Goal: Information Seeking & Learning: Learn about a topic

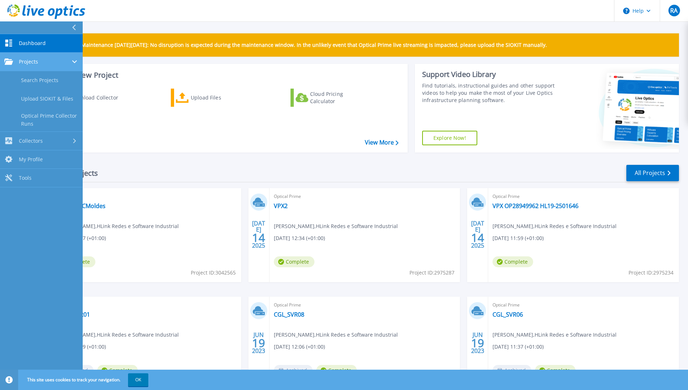
click at [33, 56] on link "Projects Projects" at bounding box center [41, 62] width 83 height 19
click at [149, 65] on div "Start a New Project Download Collector Upload Files Cloud Pricing Calculator Vi…" at bounding box center [226, 108] width 364 height 89
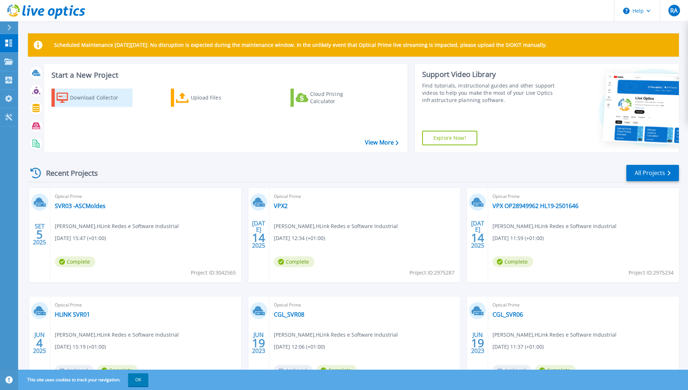
click at [81, 97] on div "Download Collector" at bounding box center [99, 97] width 58 height 15
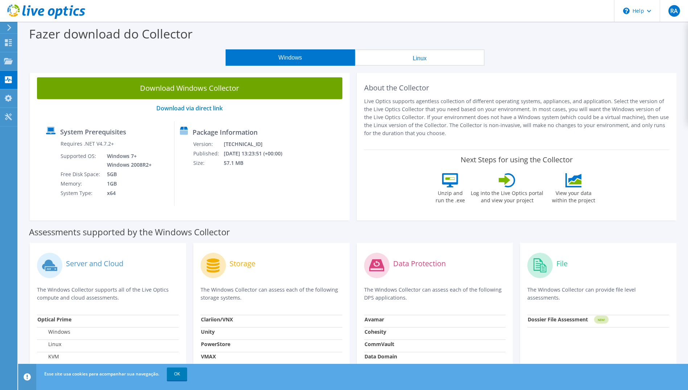
drag, startPoint x: 212, startPoint y: 109, endPoint x: 130, endPoint y: 106, distance: 81.7
click at [130, 106] on p "Download via direct link" at bounding box center [189, 108] width 305 height 7
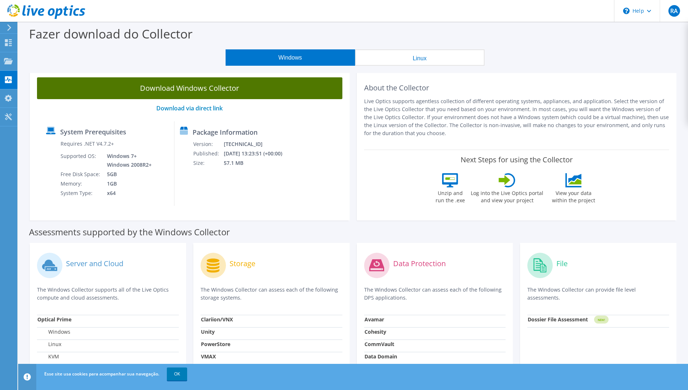
click at [225, 87] on link "Download Windows Collector" at bounding box center [189, 88] width 305 height 22
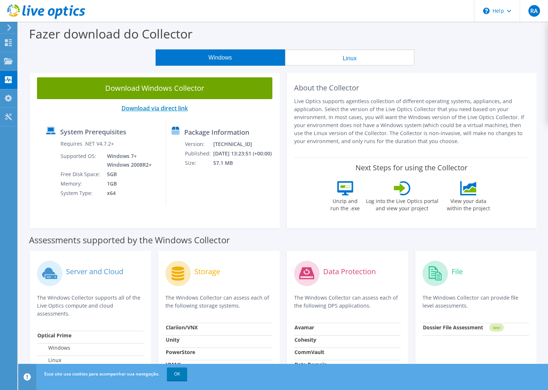
click at [177, 108] on link "Download via direct link" at bounding box center [155, 108] width 66 height 8
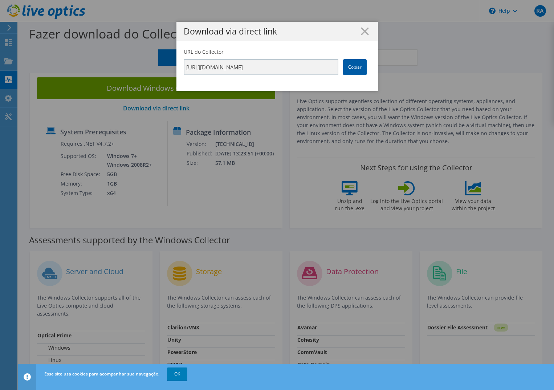
click at [350, 67] on link "Copiar" at bounding box center [355, 67] width 24 height 16
click at [357, 65] on link "Copiar" at bounding box center [355, 67] width 24 height 16
click at [346, 67] on link "Copiar" at bounding box center [355, 67] width 24 height 16
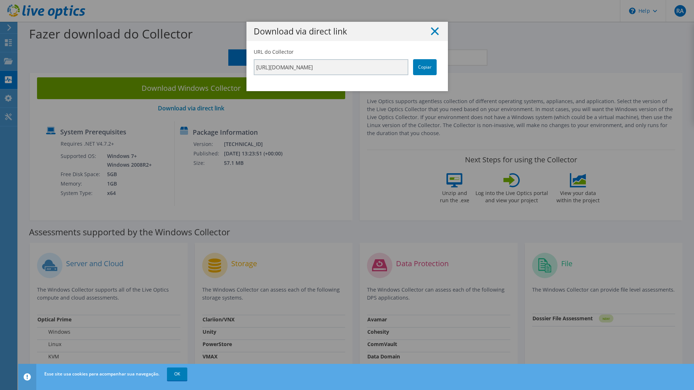
click at [432, 30] on line at bounding box center [434, 31] width 7 height 7
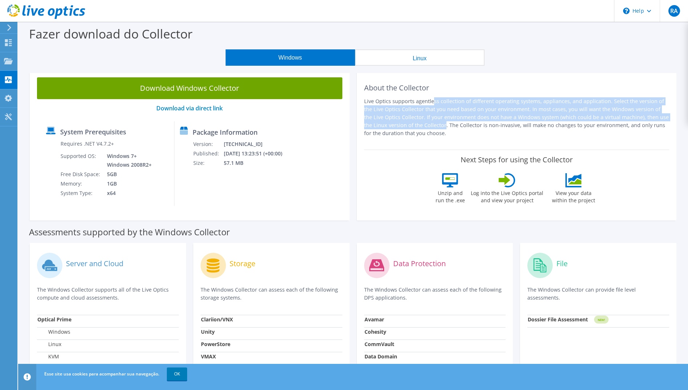
drag, startPoint x: 372, startPoint y: 102, endPoint x: 674, endPoint y: 121, distance: 303.2
click at [674, 121] on div "About the Collector Live Optics supports agentless collection of different oper…" at bounding box center [517, 145] width 320 height 150
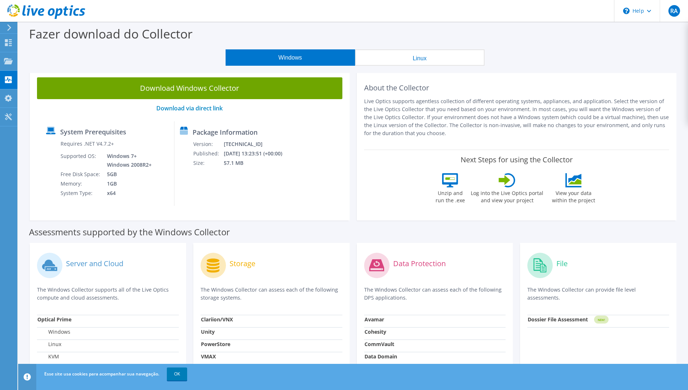
click at [574, 187] on icon at bounding box center [574, 180] width 16 height 14
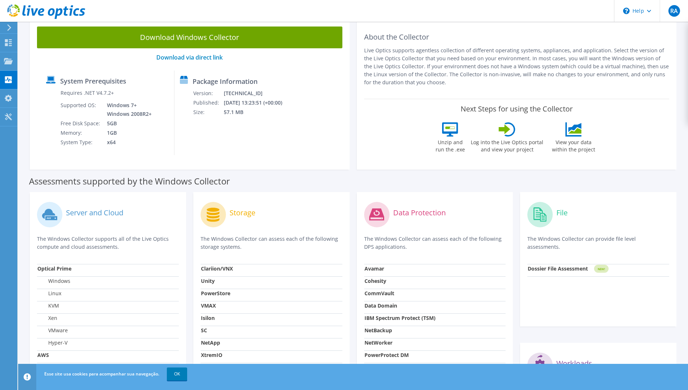
scroll to position [30, 0]
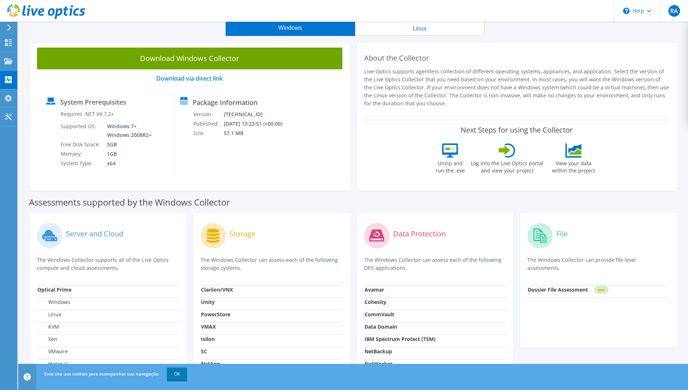
click at [310, 176] on div "Download Windows Collector Download via direct link System Prerequisites Requir…" at bounding box center [190, 115] width 320 height 150
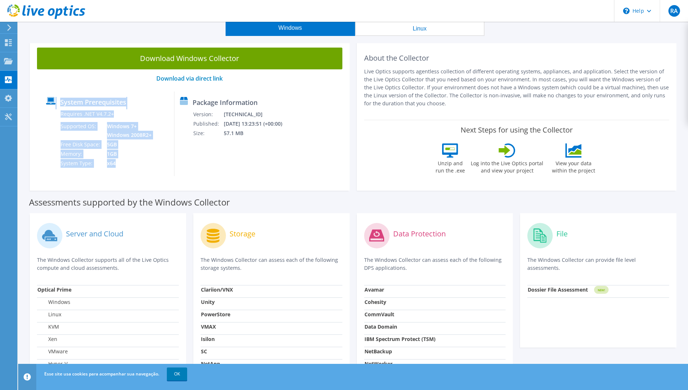
drag, startPoint x: 119, startPoint y: 165, endPoint x: 49, endPoint y: 99, distance: 96.0
click at [49, 99] on div "System Prerequisites Requires .NET V4.7.2+ Supported OS: Windows 7+ Windows 200…" at bounding box center [108, 133] width 134 height 85
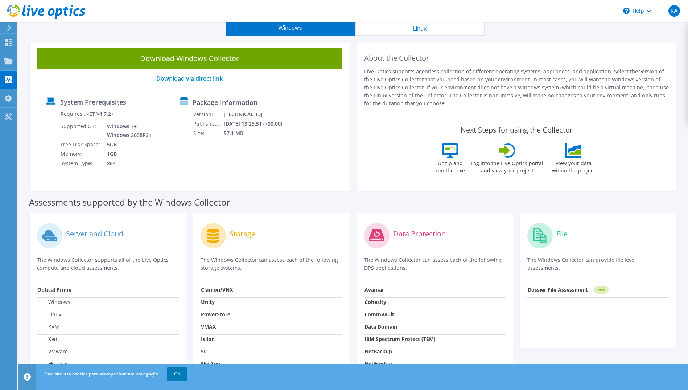
click at [276, 128] on td "57.1 MB" at bounding box center [257, 132] width 68 height 9
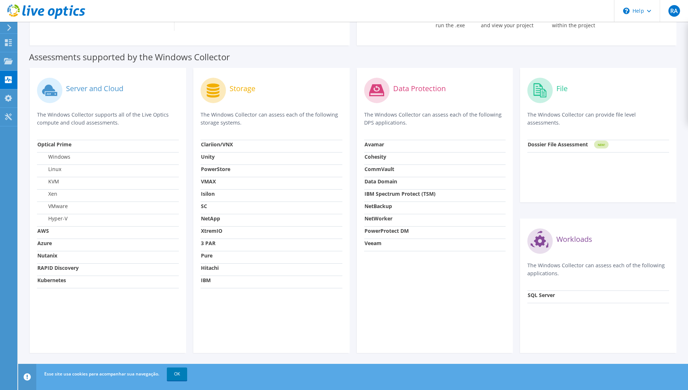
scroll to position [0, 0]
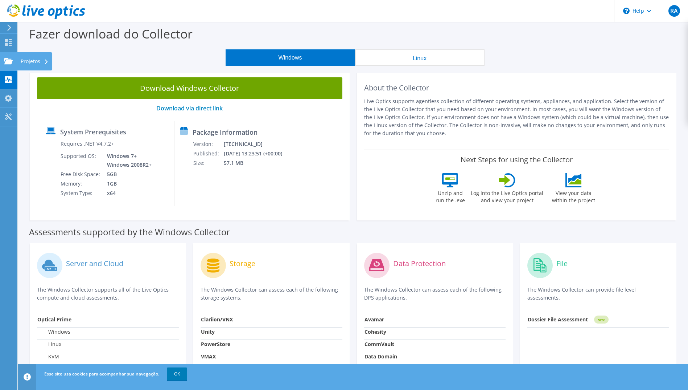
click at [27, 61] on div "Projetos" at bounding box center [34, 61] width 35 height 18
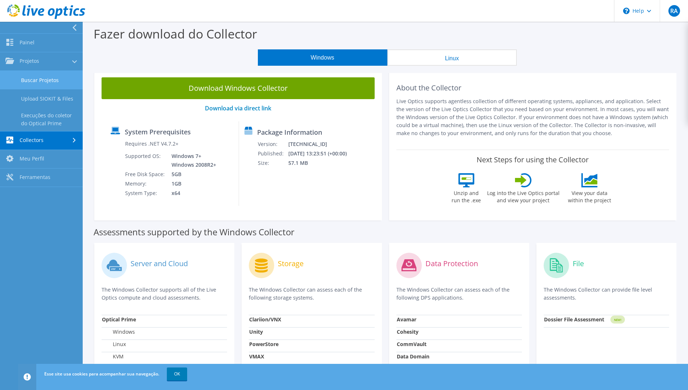
click at [47, 79] on link "Buscar Projetos" at bounding box center [41, 80] width 83 height 19
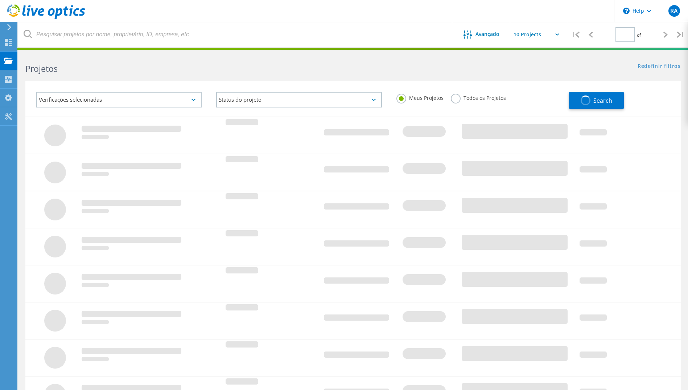
type input "1"
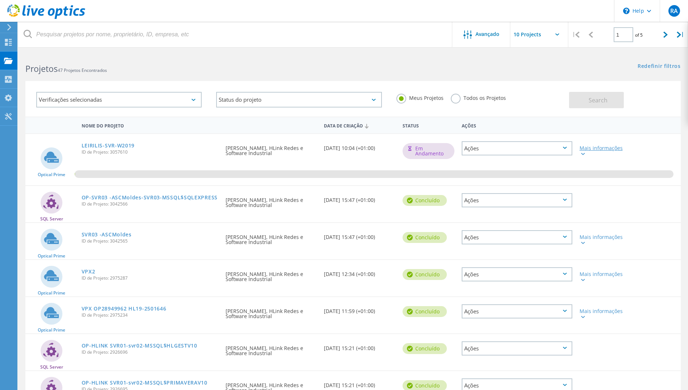
click at [586, 154] on div "Mais informações" at bounding box center [602, 150] width 45 height 10
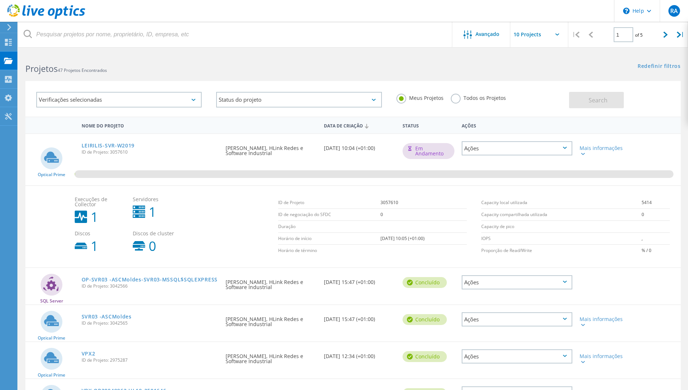
click at [85, 247] on icon at bounding box center [81, 245] width 12 height 12
click at [94, 241] on b "1" at bounding box center [95, 245] width 8 height 13
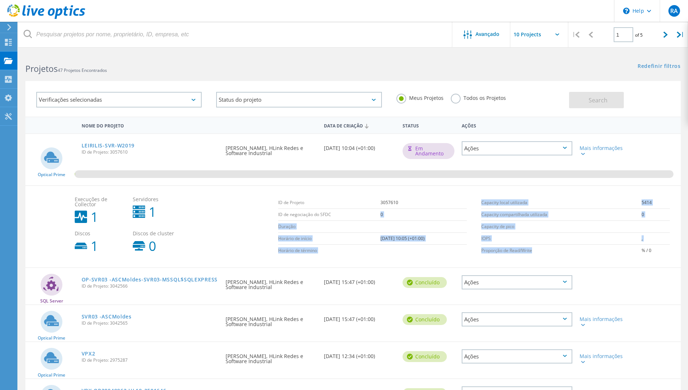
drag, startPoint x: 575, startPoint y: 254, endPoint x: 343, endPoint y: 214, distance: 235.5
click at [343, 214] on div "Execuções de Collector 1 Servidores 1 Discos 1 Discos de cluster 0 ID de Projet…" at bounding box center [376, 226] width 610 height 67
drag, startPoint x: 343, startPoint y: 214, endPoint x: 413, endPoint y: 255, distance: 80.8
click at [403, 256] on td at bounding box center [424, 251] width 86 height 12
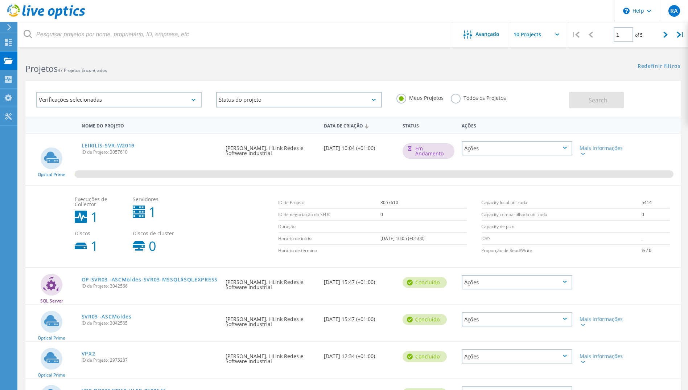
click at [488, 149] on div "Ações" at bounding box center [517, 148] width 111 height 14
click at [170, 157] on div "LEIRILIS-SVR-W2019 ID de Projeto: 3057610" at bounding box center [150, 148] width 144 height 28
drag, startPoint x: 138, startPoint y: 145, endPoint x: 76, endPoint y: 148, distance: 61.8
click at [76, 148] on div "Optical Prime LEIRILIS-SVR-W2019 ID de Projeto: 3057610 Solicitado por ruben al…" at bounding box center [353, 159] width 656 height 51
drag, startPoint x: 76, startPoint y: 148, endPoint x: 152, endPoint y: 146, distance: 75.5
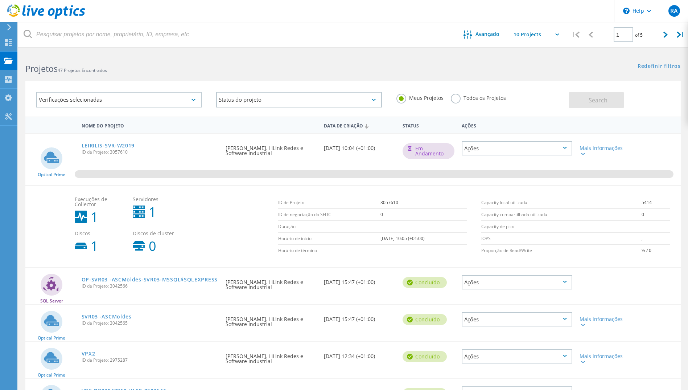
click at [151, 146] on div "LEIRILIS-SVR-W2019 ID de Projeto: 3057610" at bounding box center [150, 148] width 144 height 28
drag, startPoint x: 142, startPoint y: 146, endPoint x: 82, endPoint y: 147, distance: 60.2
click at [82, 147] on div "LEIRILIS-SVR-W2019 ID de Projeto: 3057610" at bounding box center [150, 148] width 144 height 28
click at [185, 153] on span "ID de Projeto: 3057610" at bounding box center [150, 152] width 137 height 4
drag, startPoint x: 141, startPoint y: 145, endPoint x: 82, endPoint y: 144, distance: 59.5
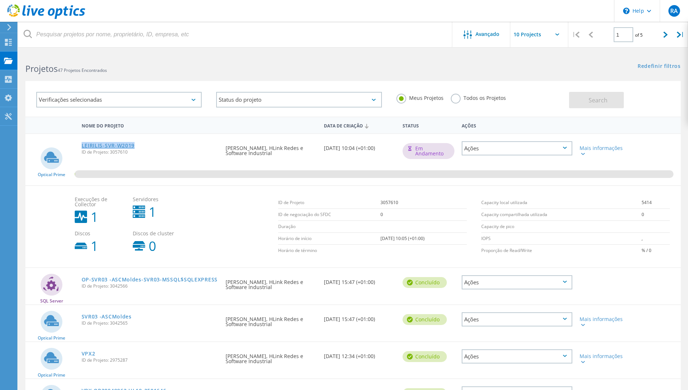
click at [82, 144] on div "LEIRILIS-SVR-W2019 ID de Projeto: 3057610" at bounding box center [150, 148] width 144 height 28
copy link "LEIRILIS-SVR-W2019"
click at [456, 101] on label "Todos os Projetos" at bounding box center [478, 97] width 55 height 7
click at [0, 0] on input "Todos os Projetos" at bounding box center [0, 0] width 0 height 0
click at [421, 99] on label "Meus Projetos" at bounding box center [420, 97] width 47 height 7
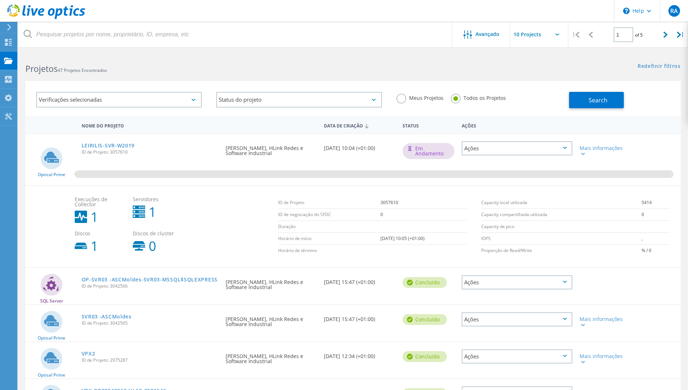
click at [0, 0] on input "Meus Projetos" at bounding box center [0, 0] width 0 height 0
click at [140, 99] on div "Verificações selecionadas" at bounding box center [118, 100] width 165 height 16
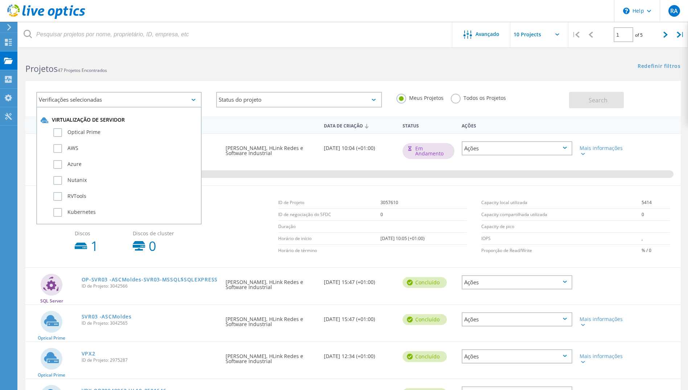
click at [140, 99] on div "Verificações selecionadas" at bounding box center [118, 100] width 165 height 16
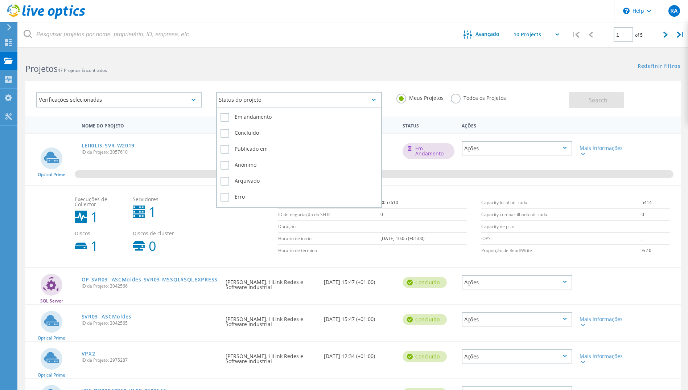
click at [224, 98] on div "Status do projeto" at bounding box center [298, 100] width 165 height 16
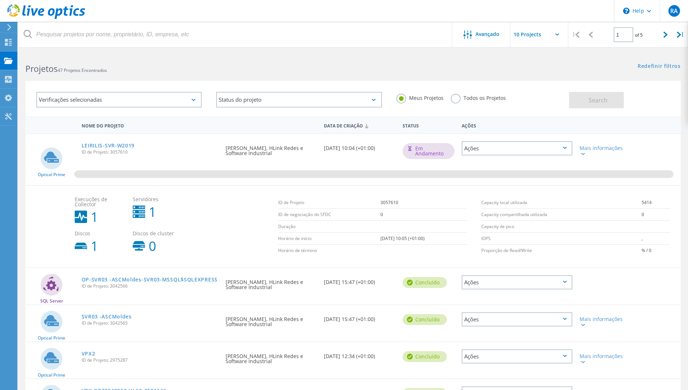
click at [268, 73] on h2 "Projetos 47 Projetos Encontrados" at bounding box center [185, 69] width 320 height 12
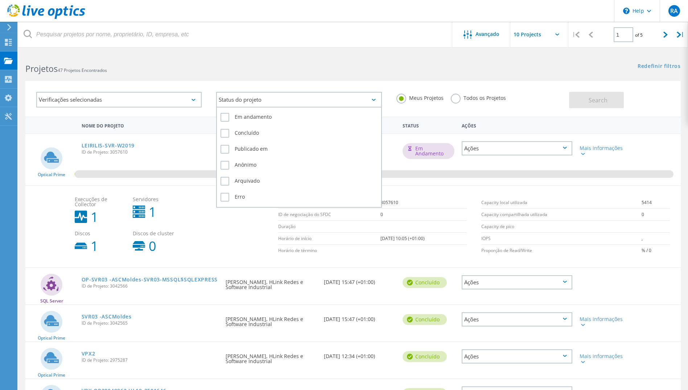
click at [252, 99] on div "Status do projeto" at bounding box center [298, 100] width 165 height 16
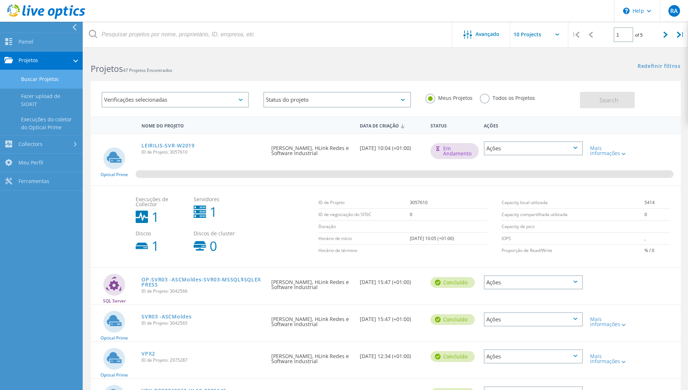
click at [45, 79] on link "Buscar Projetos" at bounding box center [41, 79] width 83 height 19
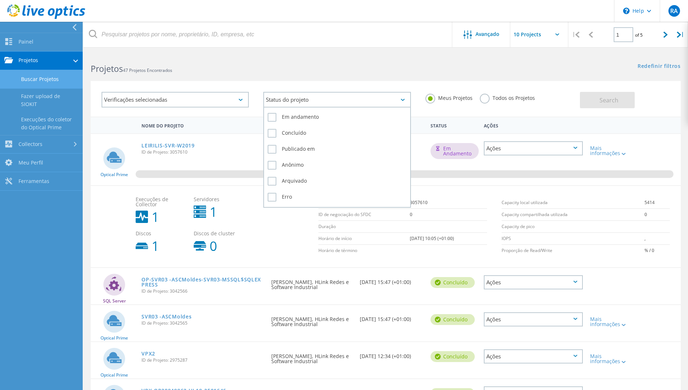
click at [403, 101] on icon at bounding box center [403, 100] width 4 height 2
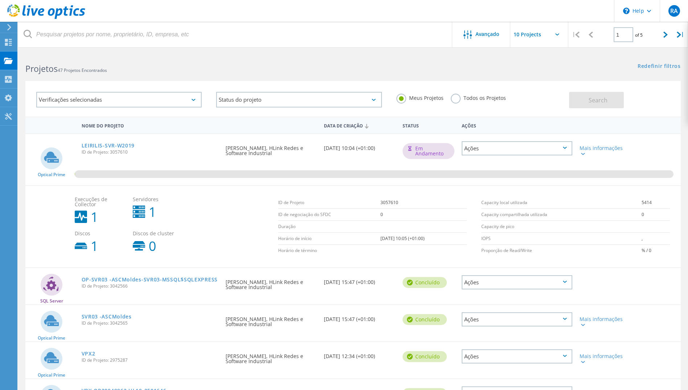
click at [9, 62] on use at bounding box center [8, 60] width 9 height 6
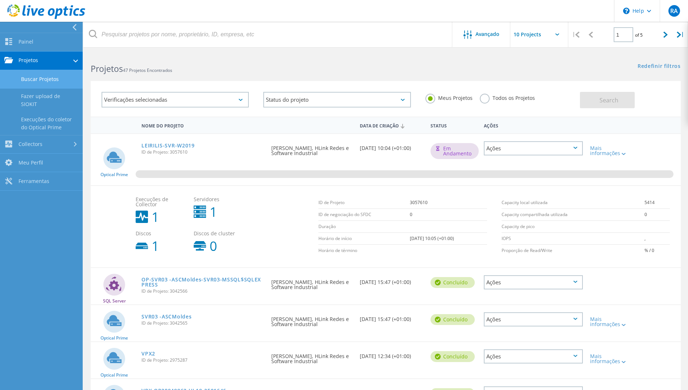
click at [46, 79] on link "Buscar Projetos" at bounding box center [41, 79] width 83 height 19
drag, startPoint x: 57, startPoint y: 245, endPoint x: 94, endPoint y: 234, distance: 38.7
click at [64, 242] on nav "Painel Painel Projetos Buscar Projetos Fazer upload de SIOKIT Execuções do cole…" at bounding box center [41, 206] width 83 height 368
click at [48, 80] on link "Buscar Projetos" at bounding box center [41, 79] width 83 height 19
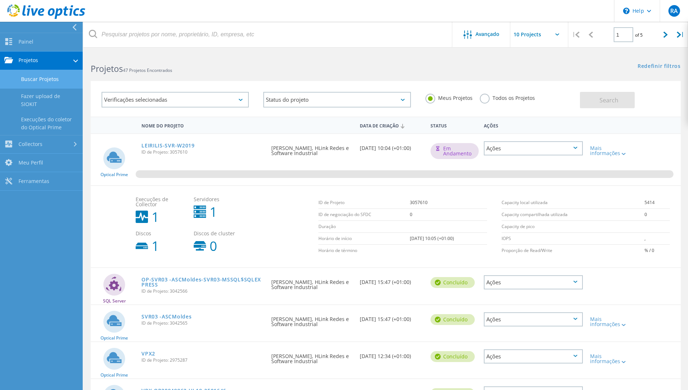
click at [48, 80] on link "Buscar Projetos" at bounding box center [41, 79] width 83 height 19
drag, startPoint x: 74, startPoint y: 232, endPoint x: 111, endPoint y: 188, distance: 57.7
click at [76, 230] on nav "Painel Painel Projetos Buscar Projetos Fazer upload de SIOKIT Execuções do cole…" at bounding box center [41, 206] width 83 height 368
click at [173, 148] on link "LEIRILIS-SVR-W2019" at bounding box center [167, 145] width 53 height 5
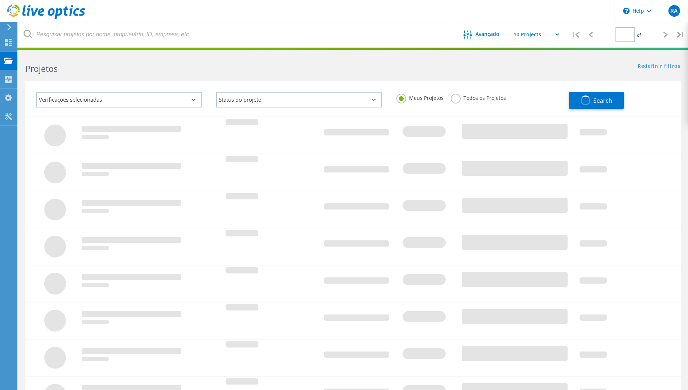
type input "1"
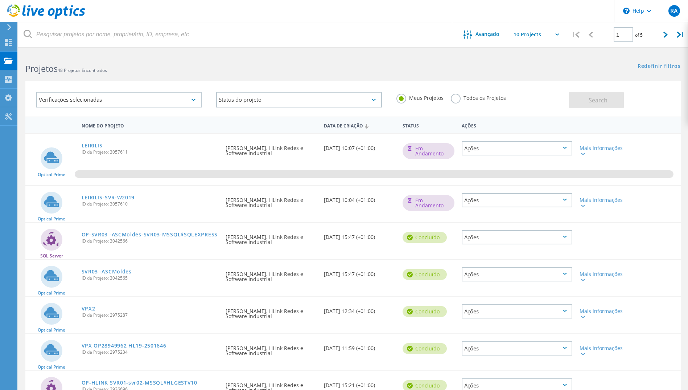
click at [97, 144] on link "LEIRILIS" at bounding box center [92, 145] width 21 height 5
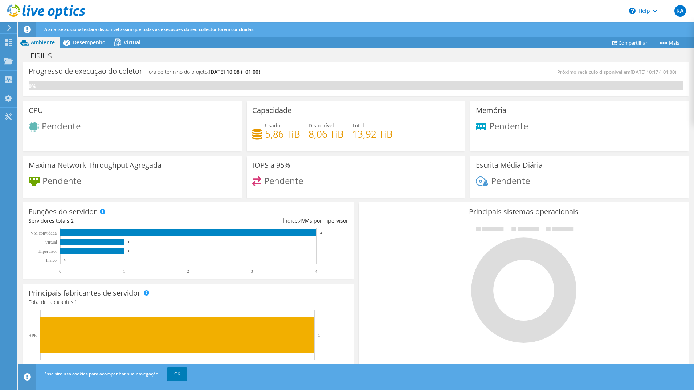
drag, startPoint x: 3, startPoint y: 0, endPoint x: 249, endPoint y: 47, distance: 250.8
click at [249, 45] on div "Ações de projeto Ações de projeto Compartilhar Mais Detalhes do projeto" at bounding box center [356, 43] width 676 height 12
click at [85, 42] on span "Desempenho" at bounding box center [89, 42] width 33 height 7
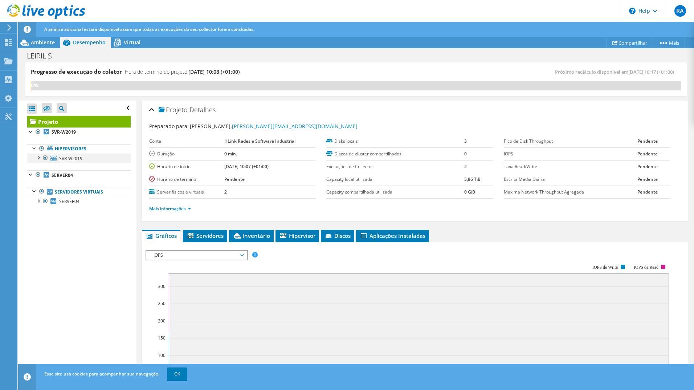
click at [39, 158] on div at bounding box center [37, 156] width 7 height 7
click at [32, 194] on div at bounding box center [30, 192] width 7 height 7
click at [33, 194] on div at bounding box center [30, 192] width 7 height 7
click at [131, 41] on span "Virtual" at bounding box center [132, 42] width 17 height 7
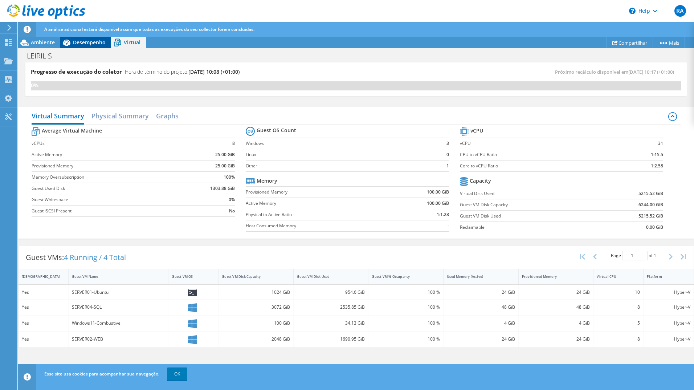
click at [79, 44] on span "Desempenho" at bounding box center [89, 42] width 33 height 7
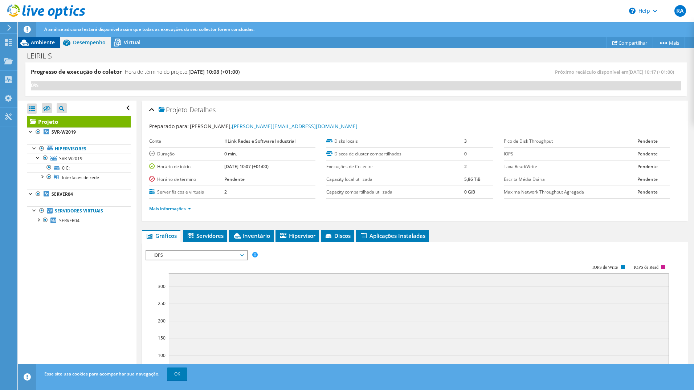
click at [48, 42] on span "Ambiente" at bounding box center [43, 42] width 24 height 7
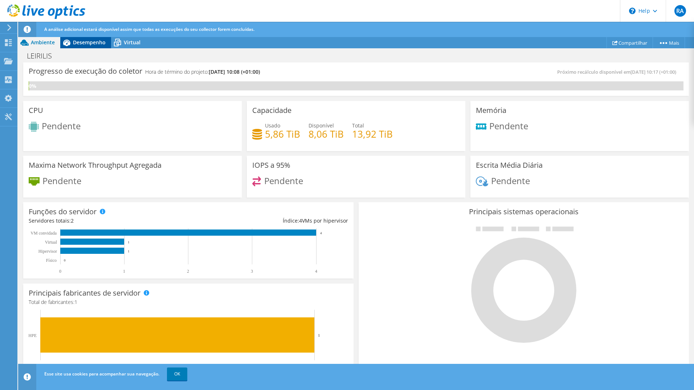
click at [91, 42] on span "Desempenho" at bounding box center [89, 42] width 33 height 7
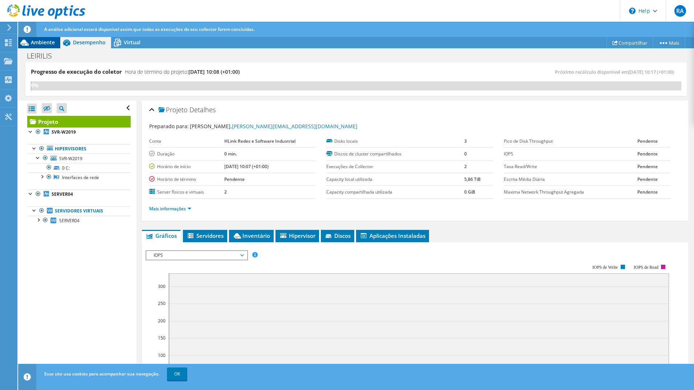
click at [37, 41] on span "Ambiente" at bounding box center [43, 42] width 24 height 7
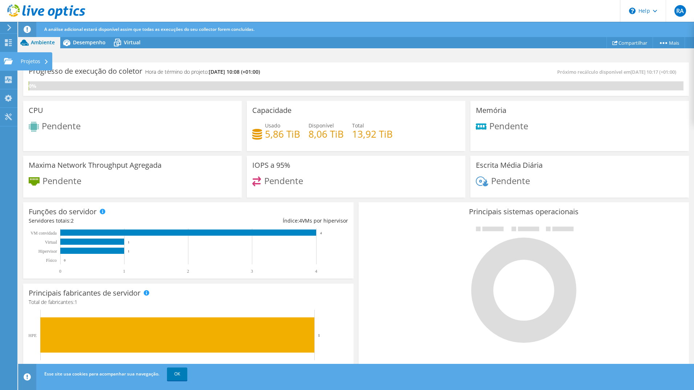
click at [24, 60] on div "Projetos" at bounding box center [34, 61] width 35 height 18
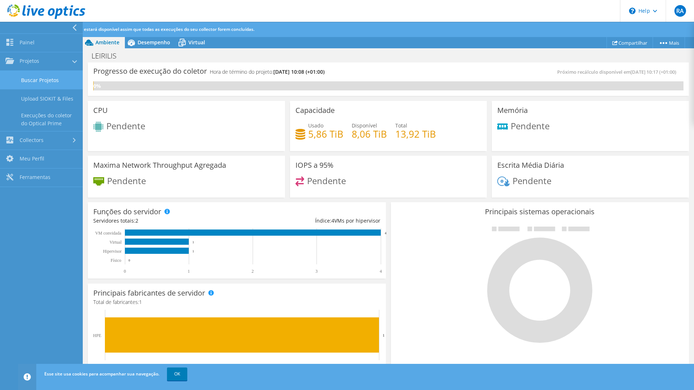
click at [48, 79] on link "Buscar Projetos" at bounding box center [41, 80] width 83 height 19
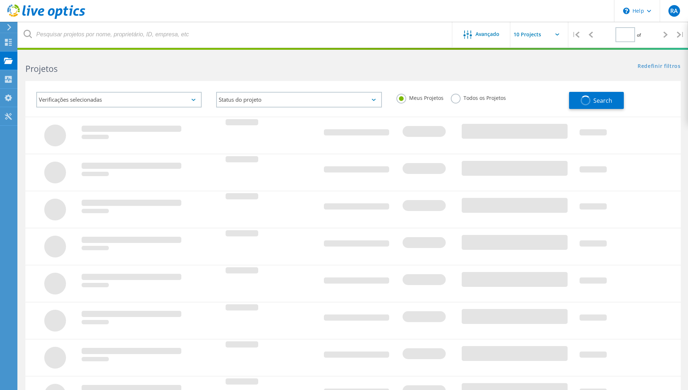
type input "1"
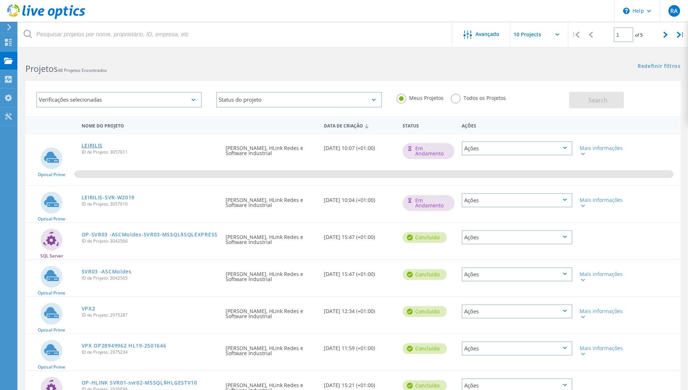
click at [94, 145] on link "LEIRILIS" at bounding box center [92, 145] width 21 height 5
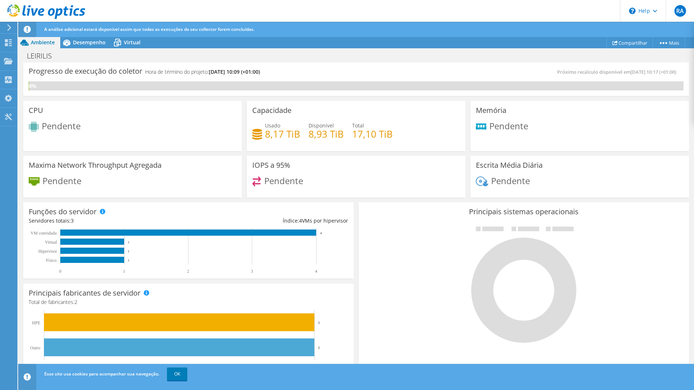
scroll to position [157, 0]
click at [28, 62] on div "Projetos" at bounding box center [34, 61] width 35 height 18
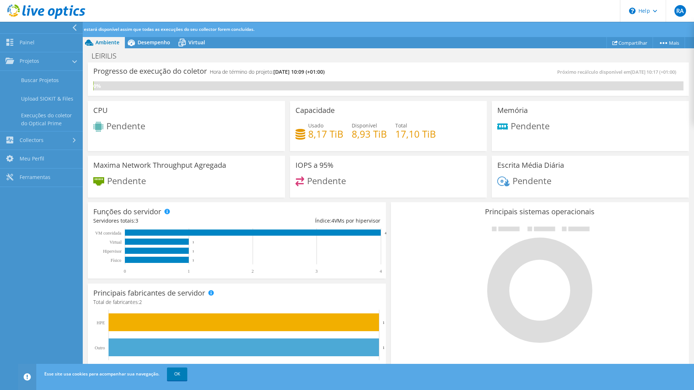
drag, startPoint x: 148, startPoint y: 103, endPoint x: 150, endPoint y: 106, distance: 3.7
click at [148, 104] on div "CPU Pendente" at bounding box center [186, 126] width 197 height 50
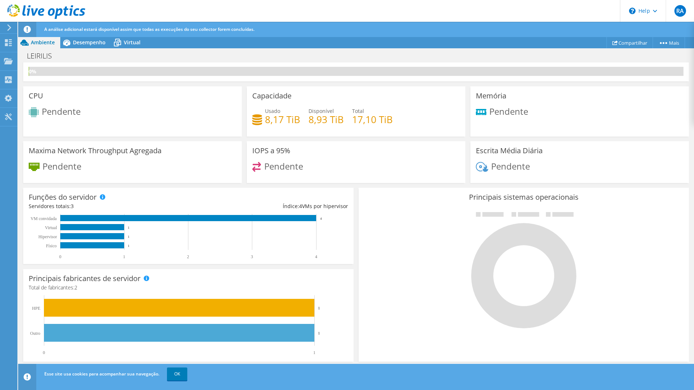
scroll to position [0, 0]
click at [32, 60] on div "Projetos" at bounding box center [34, 61] width 35 height 18
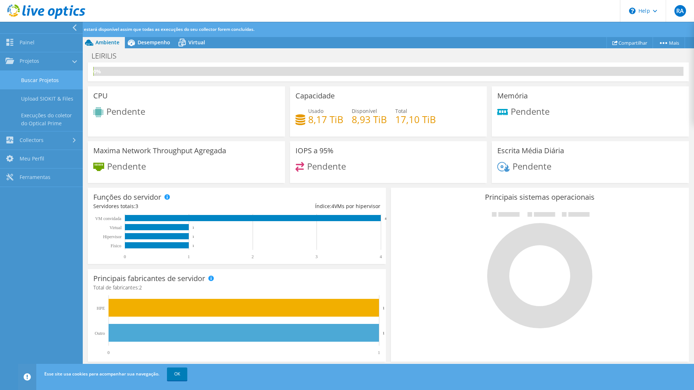
click at [38, 78] on link "Buscar Projetos" at bounding box center [41, 80] width 83 height 19
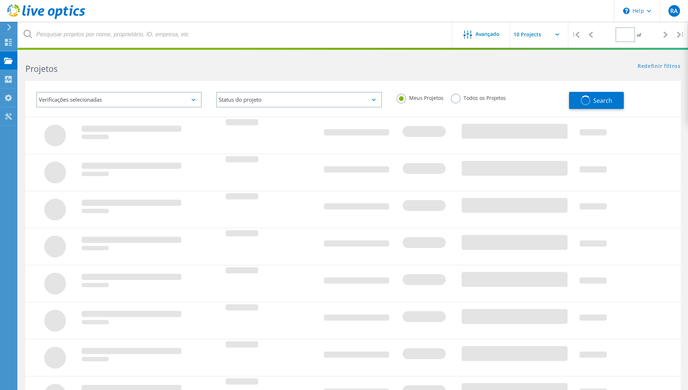
type input "1"
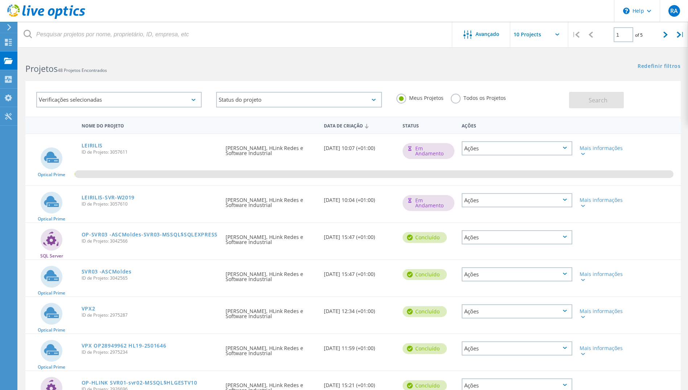
click at [545, 206] on div "Ações" at bounding box center [517, 200] width 111 height 14
click at [191, 200] on div "LEIRILIS-SVR-W2019 ID de Projeto: 3057610" at bounding box center [150, 200] width 144 height 28
click at [28, 61] on div "Projetos" at bounding box center [35, 60] width 28 height 5
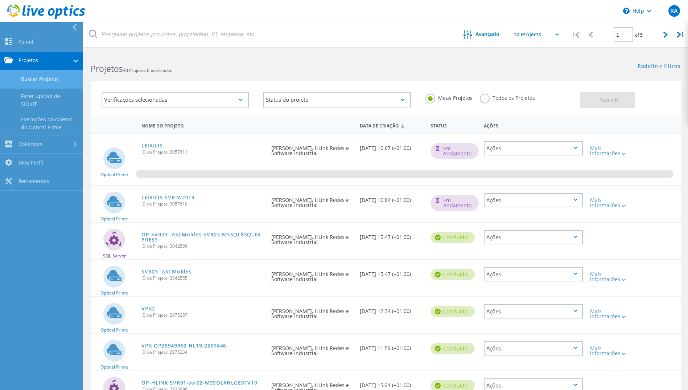
click at [156, 145] on link "LEIRILIS" at bounding box center [151, 145] width 21 height 5
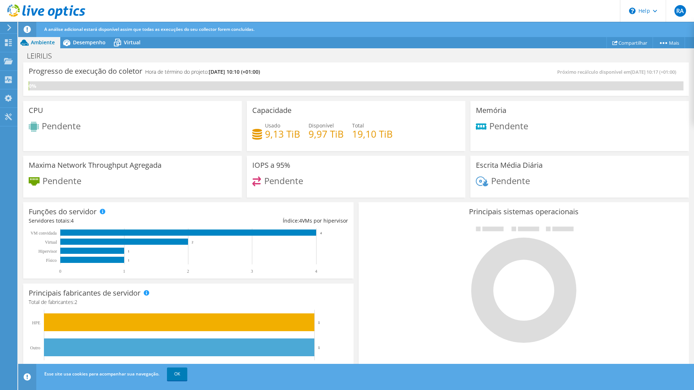
scroll to position [109, 0]
drag, startPoint x: 4, startPoint y: 350, endPoint x: 9, endPoint y: 349, distance: 5.4
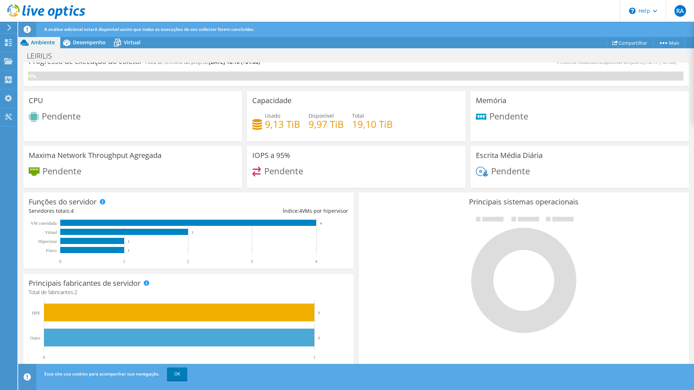
scroll to position [15, 0]
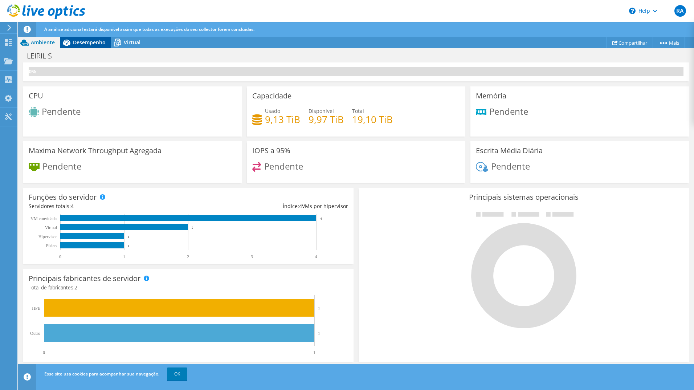
click at [90, 41] on span "Desempenho" at bounding box center [89, 42] width 33 height 7
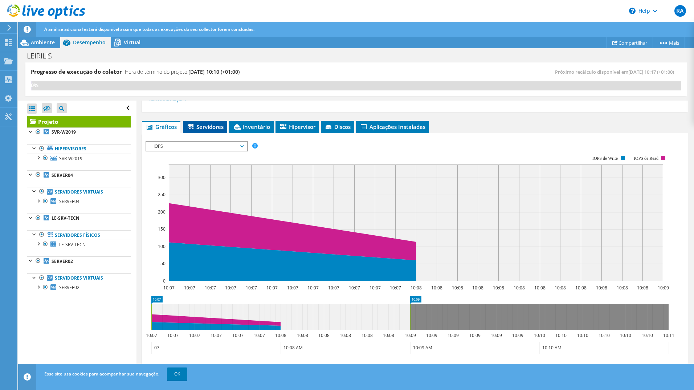
click at [216, 127] on span "Servidores" at bounding box center [204, 126] width 37 height 7
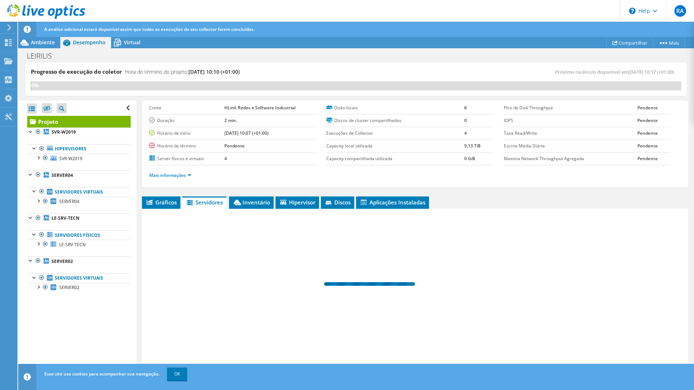
scroll to position [33, 0]
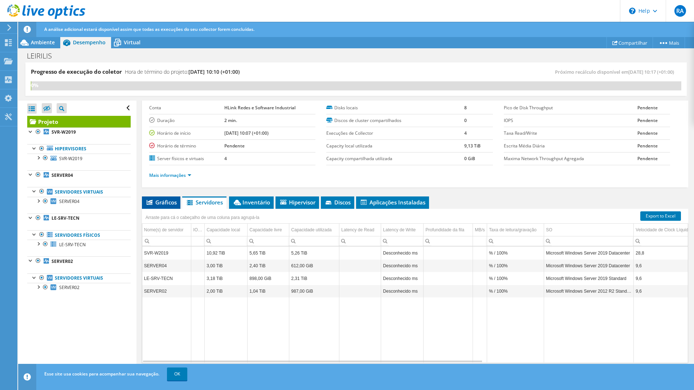
click at [164, 201] on span "Gráficos" at bounding box center [160, 201] width 31 height 7
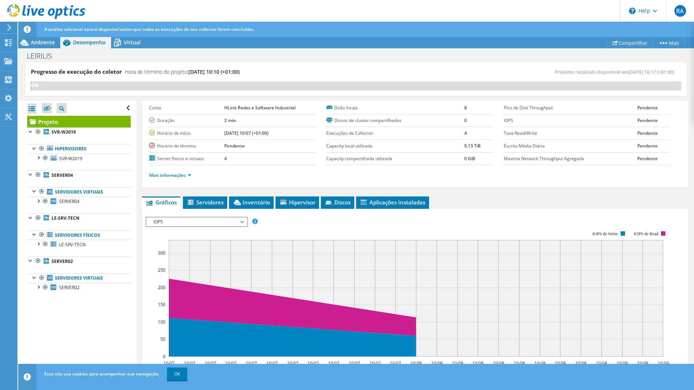
scroll to position [109, 0]
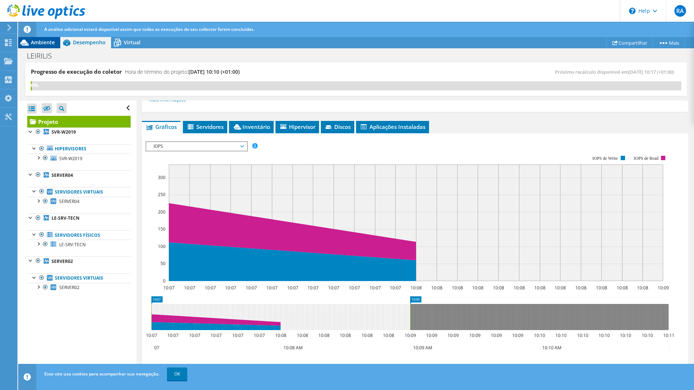
click at [39, 42] on span "Ambiente" at bounding box center [43, 42] width 24 height 7
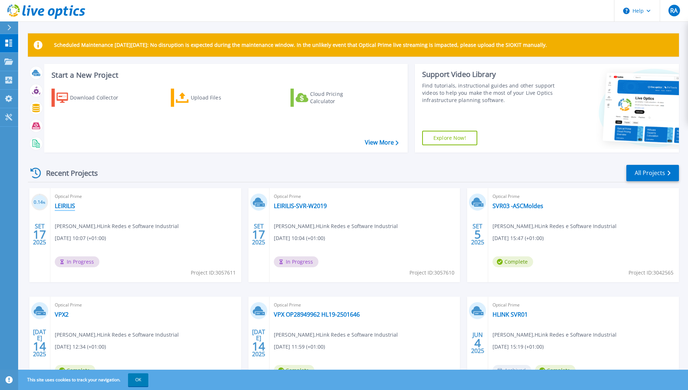
click at [62, 208] on link "LEIRILIS" at bounding box center [65, 205] width 20 height 7
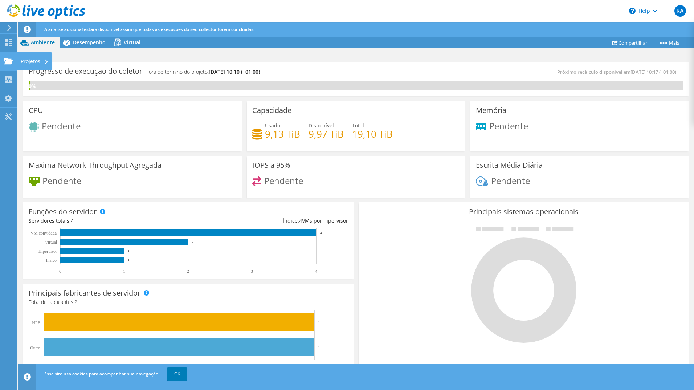
click at [26, 60] on div "Projetos" at bounding box center [34, 61] width 35 height 18
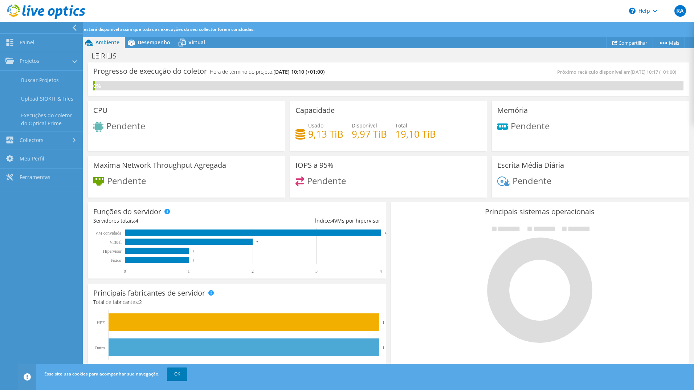
click at [21, 254] on nav "Painel Projetos Buscar Projetos Upload SIOKIT & Files Execuções do coletor do O…" at bounding box center [41, 206] width 83 height 368
click at [38, 234] on nav "Painel Projetos Buscar Projetos Upload SIOKIT & Files Execuções do coletor do O…" at bounding box center [41, 206] width 83 height 368
click at [26, 57] on link "Projetos" at bounding box center [41, 61] width 83 height 19
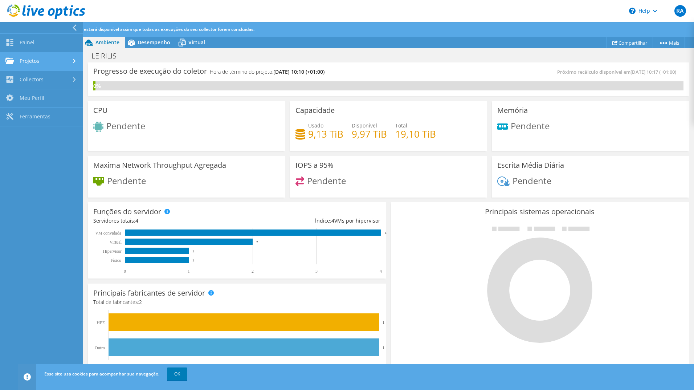
click at [49, 62] on link "Projetos" at bounding box center [41, 61] width 83 height 19
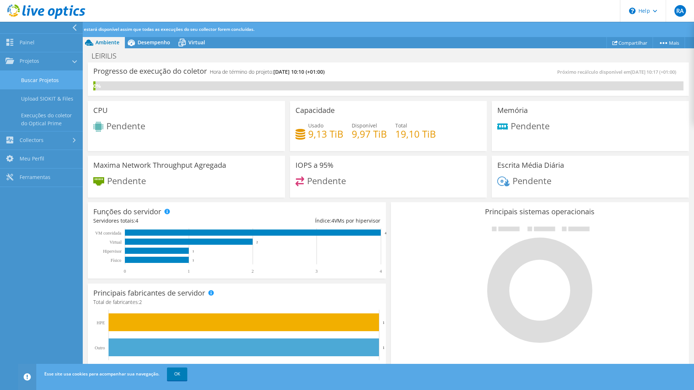
click at [40, 78] on link "Buscar Projetos" at bounding box center [41, 80] width 83 height 19
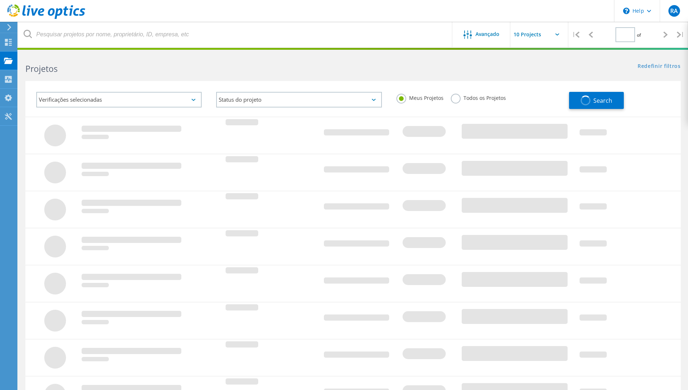
type input "1"
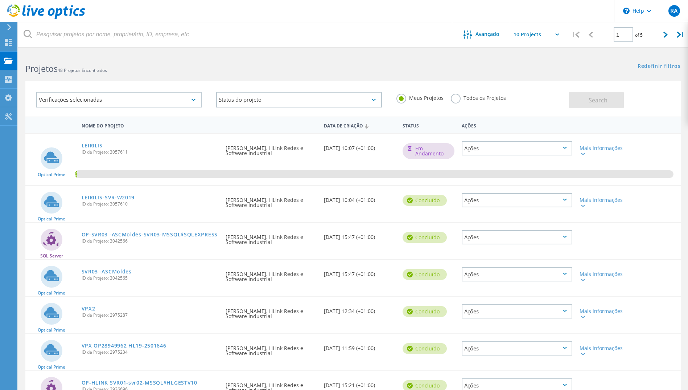
click at [94, 146] on link "LEIRILIS" at bounding box center [92, 145] width 21 height 5
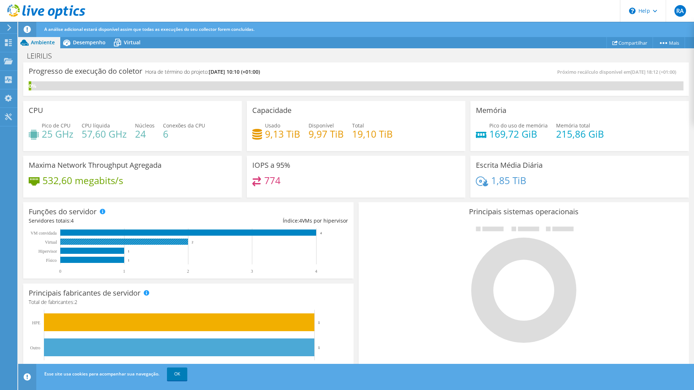
click at [84, 242] on rect at bounding box center [124, 241] width 128 height 6
click at [81, 39] on span "Desempenho" at bounding box center [89, 42] width 33 height 7
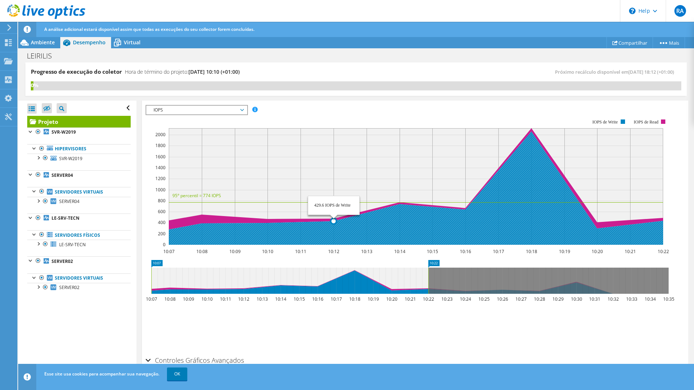
scroll to position [109, 0]
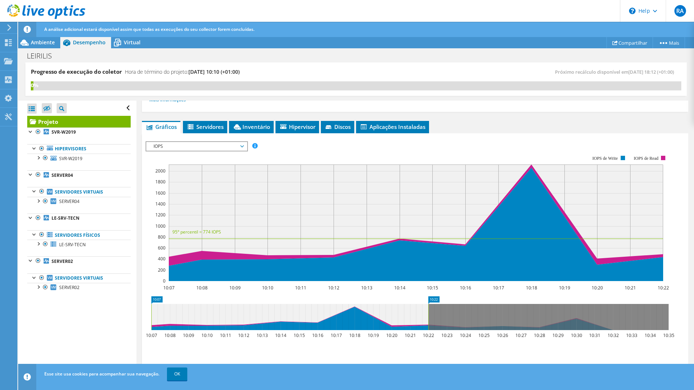
click at [183, 145] on span "IOPS" at bounding box center [196, 146] width 93 height 9
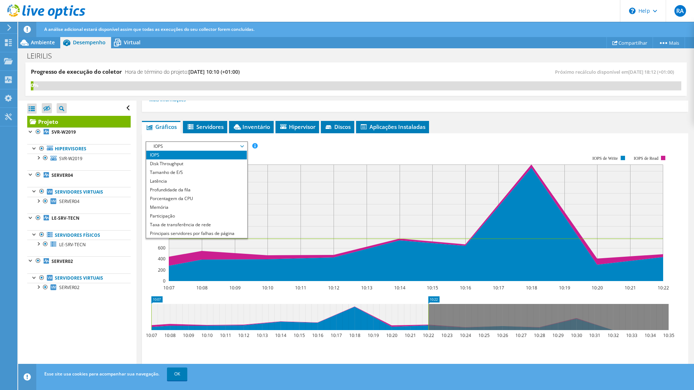
click at [328, 147] on rect at bounding box center [406, 217] width 523 height 145
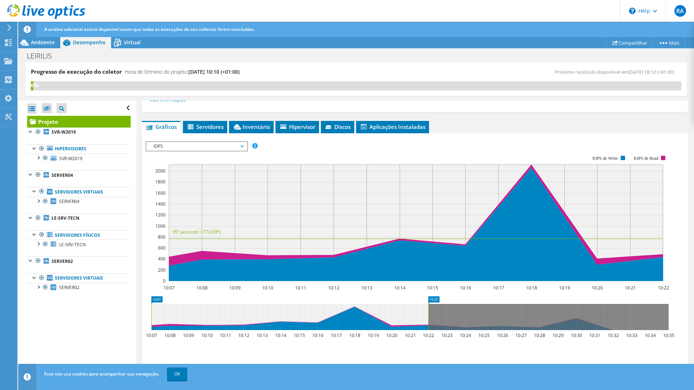
scroll to position [0, 0]
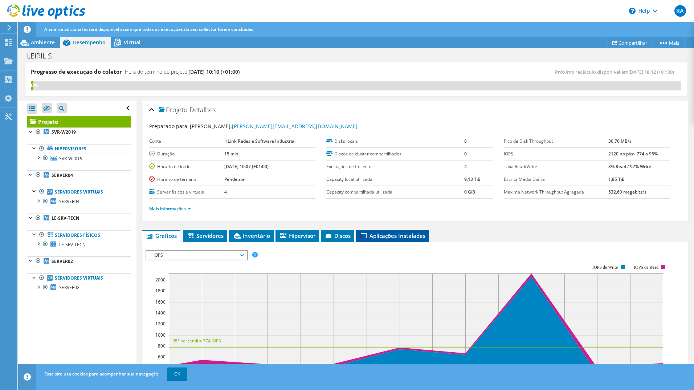
click at [388, 237] on span "Aplicações Instaladas" at bounding box center [393, 235] width 66 height 7
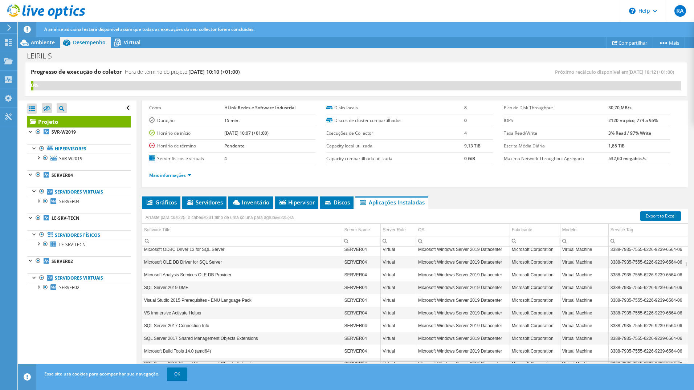
scroll to position [1045, 0]
click at [339, 204] on span "Discos" at bounding box center [337, 201] width 26 height 7
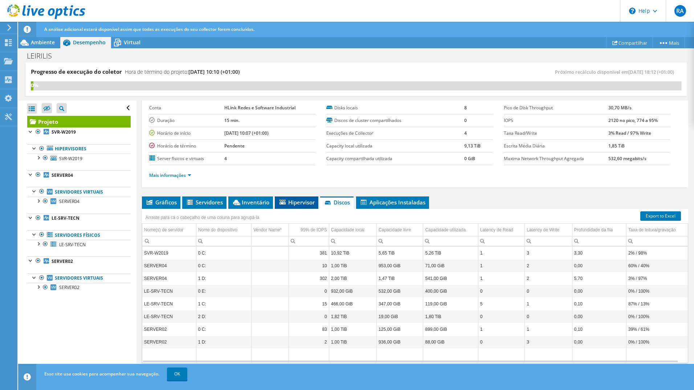
click at [296, 202] on span "Hipervisor" at bounding box center [296, 201] width 36 height 7
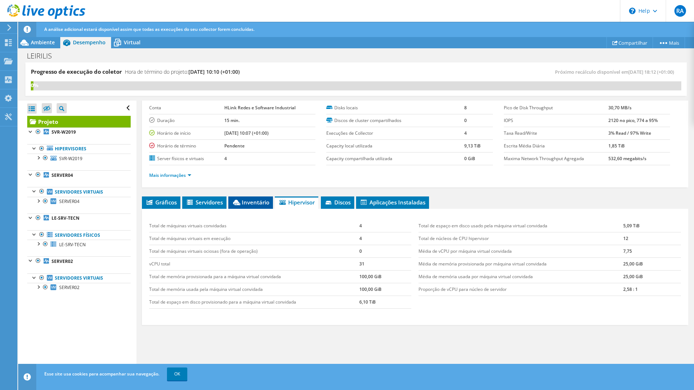
click at [251, 204] on span "Inventário" at bounding box center [250, 201] width 37 height 7
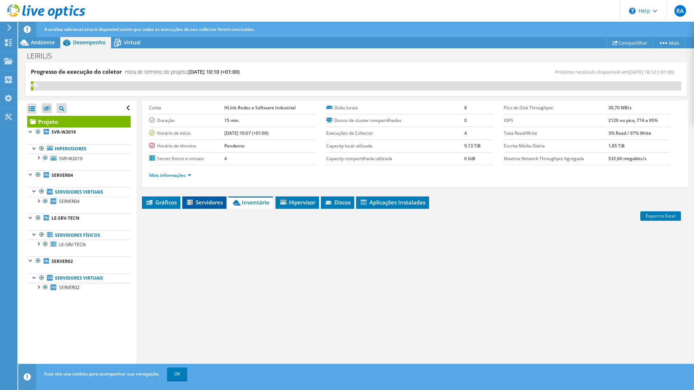
click at [205, 202] on span "Servidores" at bounding box center [204, 201] width 37 height 7
click at [253, 201] on span "Inventário" at bounding box center [251, 201] width 37 height 7
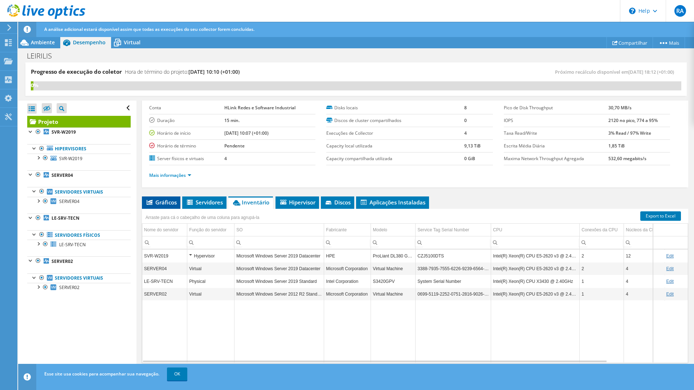
click at [165, 204] on span "Gráficos" at bounding box center [160, 201] width 31 height 7
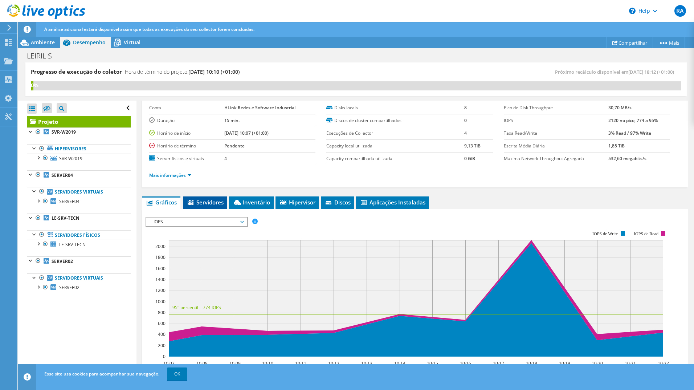
click at [199, 205] on span "Servidores" at bounding box center [204, 201] width 37 height 7
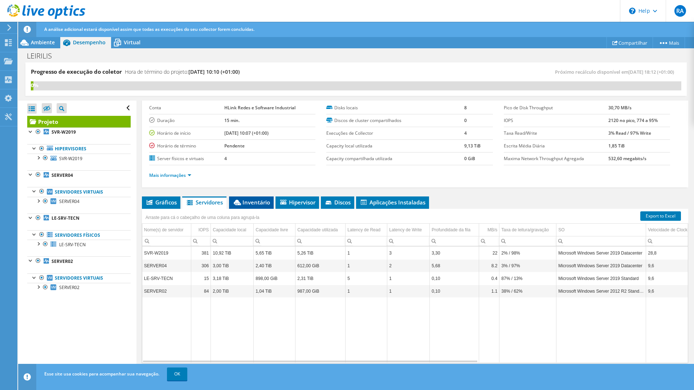
click at [248, 202] on span "Inventário" at bounding box center [251, 201] width 37 height 7
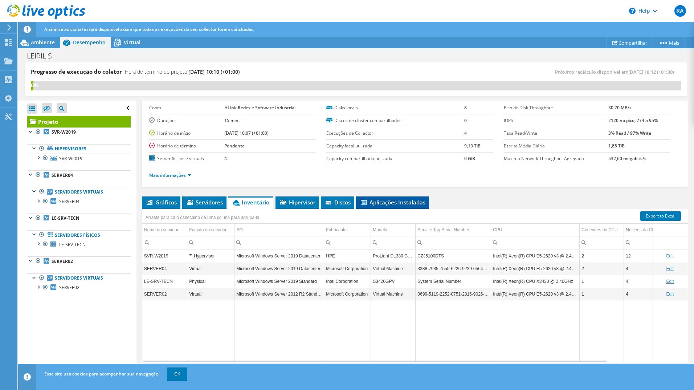
click at [393, 202] on span "Aplicações Instaladas" at bounding box center [393, 201] width 66 height 7
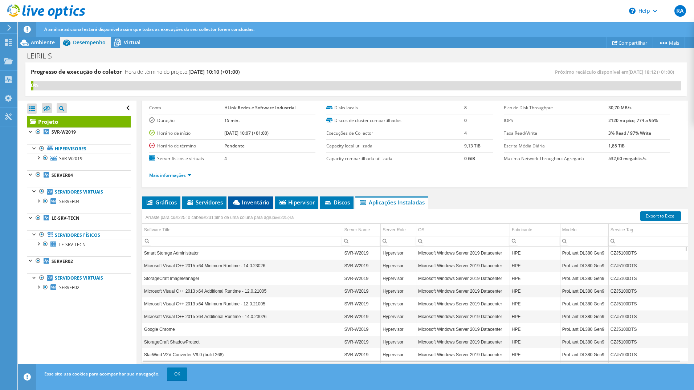
click at [251, 201] on span "Inventário" at bounding box center [250, 201] width 37 height 7
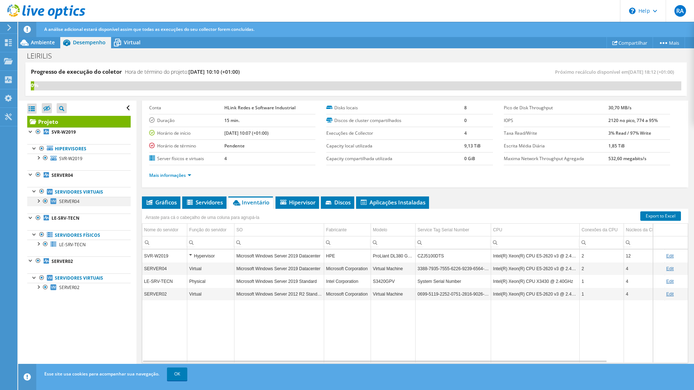
click at [38, 201] on div at bounding box center [37, 200] width 7 height 7
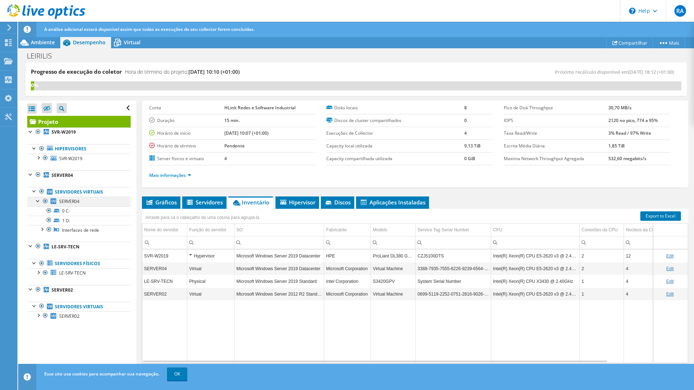
click at [38, 201] on div at bounding box center [37, 200] width 7 height 7
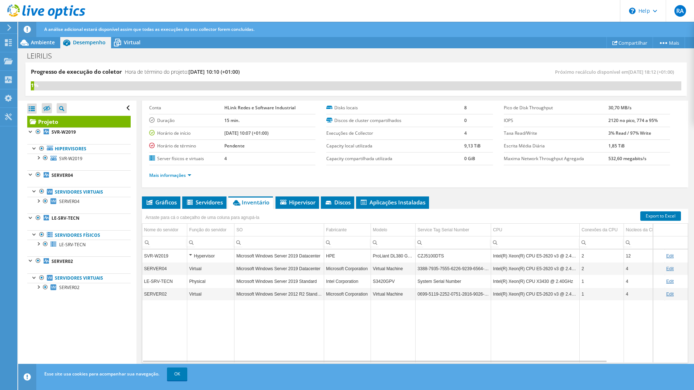
click at [66, 320] on div "Abrir Todos Fechar Todos Ocultar nós excluídos Filtro de árvore do projeto" at bounding box center [77, 246] width 118 height 290
click at [31, 218] on div at bounding box center [30, 216] width 7 height 7
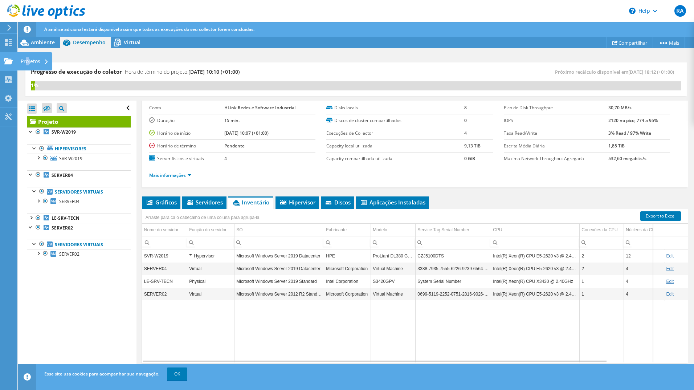
click at [28, 60] on div "Projetos" at bounding box center [34, 61] width 35 height 18
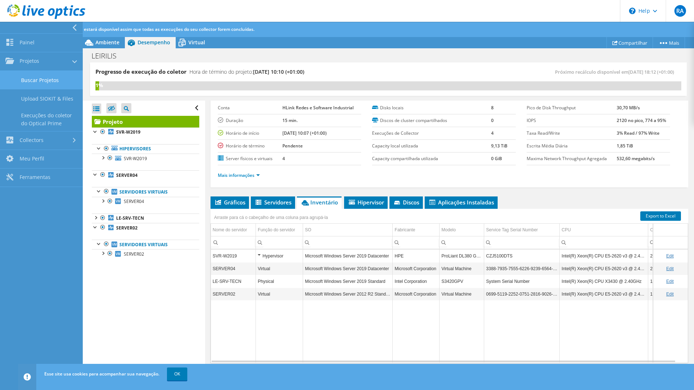
click at [33, 81] on link "Buscar Projetos" at bounding box center [41, 80] width 83 height 19
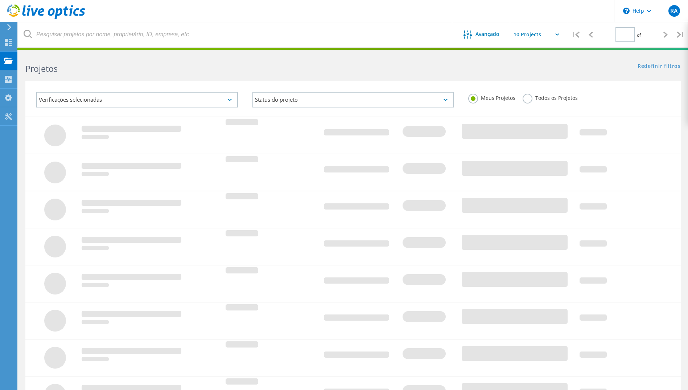
type input "1"
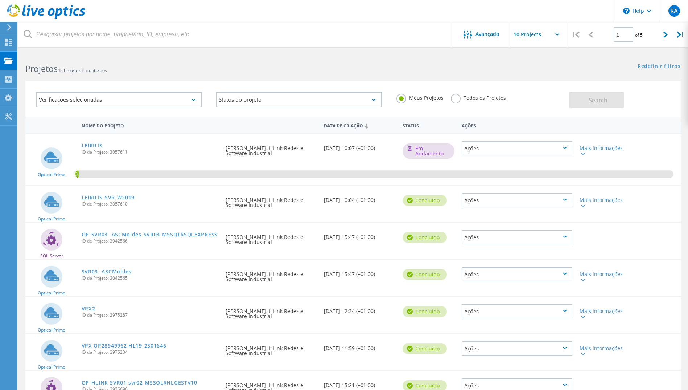
click at [94, 145] on link "LEIRILIS" at bounding box center [92, 145] width 21 height 5
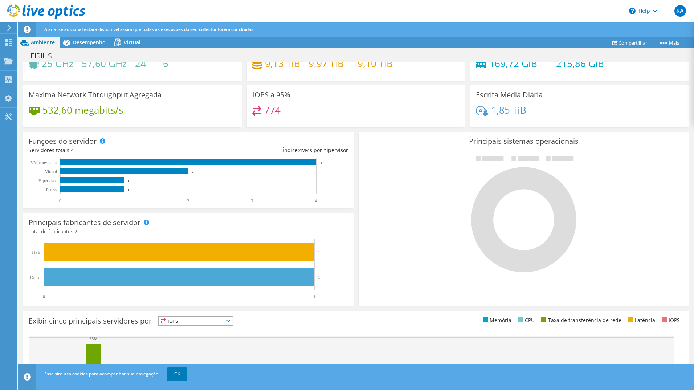
scroll to position [137, 0]
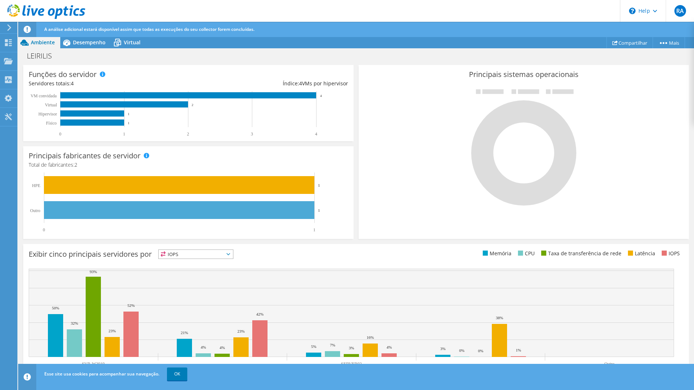
click at [180, 254] on span "IOPS" at bounding box center [196, 254] width 74 height 9
drag, startPoint x: 198, startPoint y: 295, endPoint x: 190, endPoint y: 278, distance: 18.3
click at [198, 295] on li "Taxa de transferência de rede" at bounding box center [196, 294] width 74 height 10
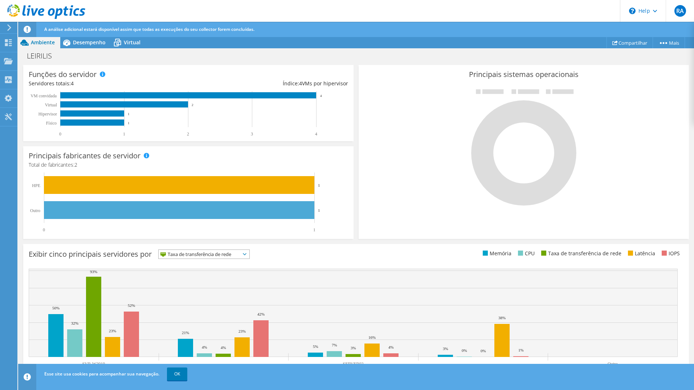
drag, startPoint x: 13, startPoint y: 285, endPoint x: 92, endPoint y: 280, distance: 79.6
click at [180, 370] on link "OK" at bounding box center [177, 373] width 20 height 13
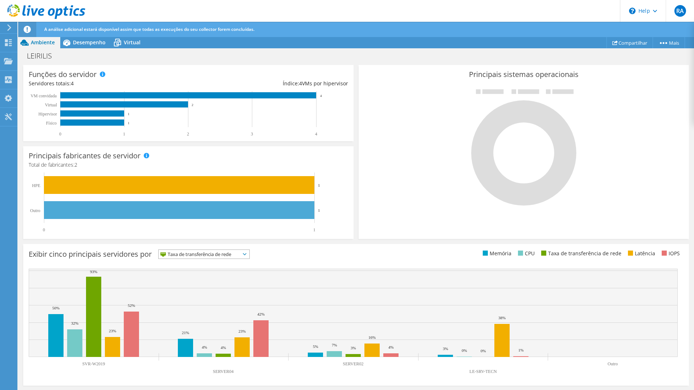
click at [190, 256] on span "Taxa de transferência de rede" at bounding box center [200, 254] width 82 height 9
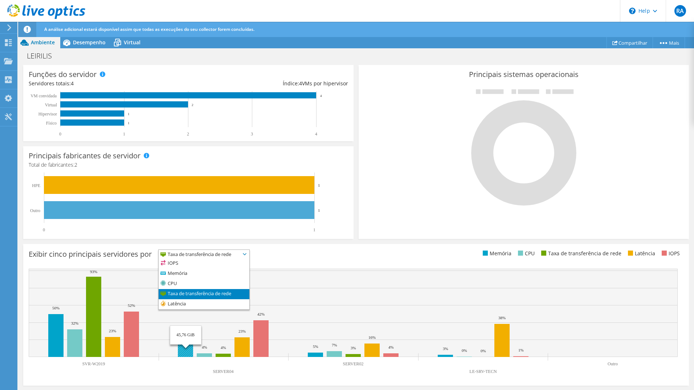
click at [185, 344] on rect at bounding box center [185, 348] width 15 height 18
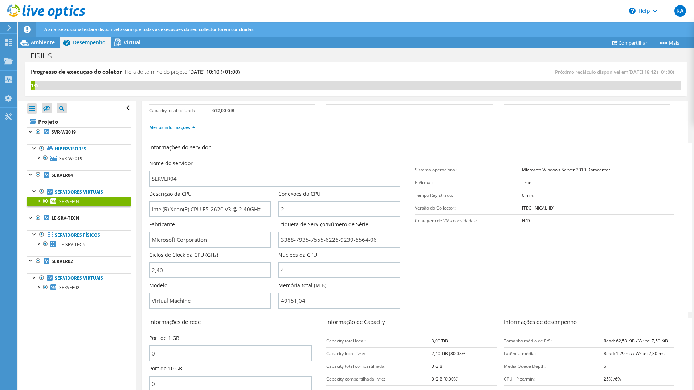
scroll to position [0, 0]
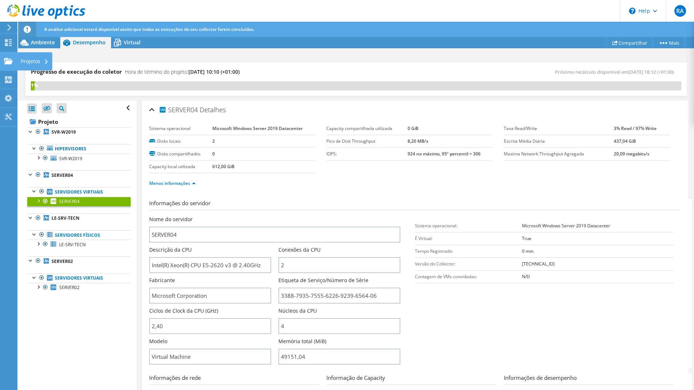
click at [26, 61] on div "Projetos" at bounding box center [34, 61] width 35 height 18
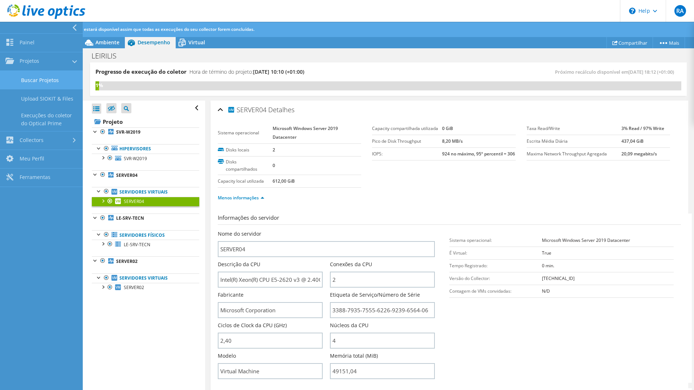
click at [37, 85] on link "Buscar Projetos" at bounding box center [41, 80] width 83 height 19
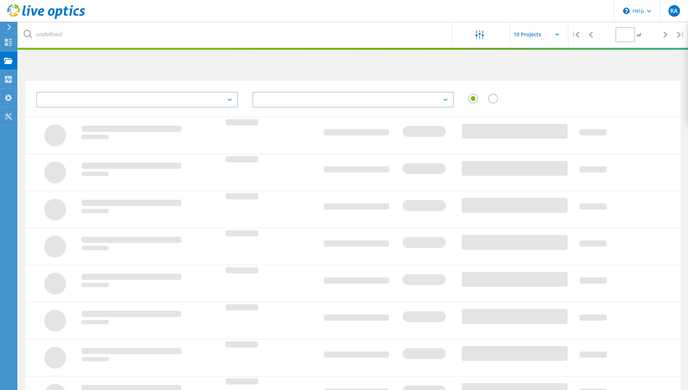
type input "1"
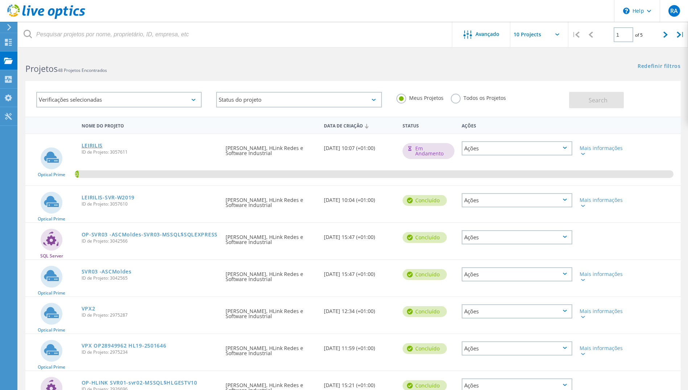
click at [95, 143] on link "LEIRILIS" at bounding box center [92, 145] width 21 height 5
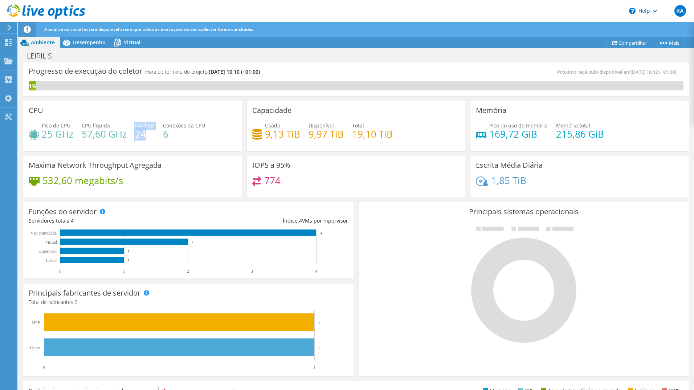
drag, startPoint x: 143, startPoint y: 135, endPoint x: 132, endPoint y: 135, distance: 10.9
click at [132, 135] on div "Pico de CPU 25 GHz CPU líquida 57,60 GHz Núcleos 24 Conexões da CPU 6" at bounding box center [133, 134] width 208 height 24
drag, startPoint x: 132, startPoint y: 135, endPoint x: 167, endPoint y: 135, distance: 34.1
click at [167, 135] on h4 "6" at bounding box center [184, 134] width 42 height 8
drag, startPoint x: 165, startPoint y: 135, endPoint x: 148, endPoint y: 135, distance: 16.7
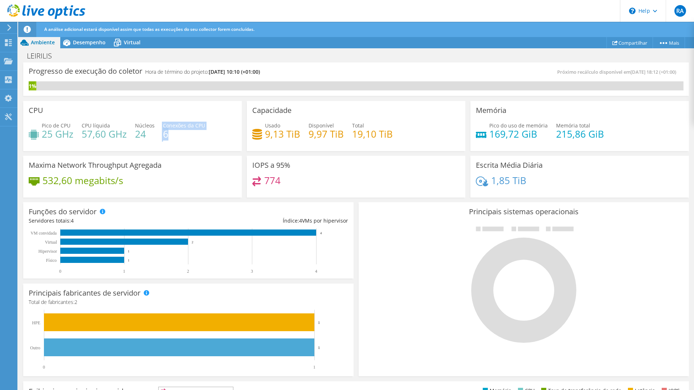
click at [148, 135] on div "Pico de CPU 25 GHz CPU líquida 57,60 GHz Núcleos 24 Conexões da CPU 6" at bounding box center [133, 134] width 208 height 24
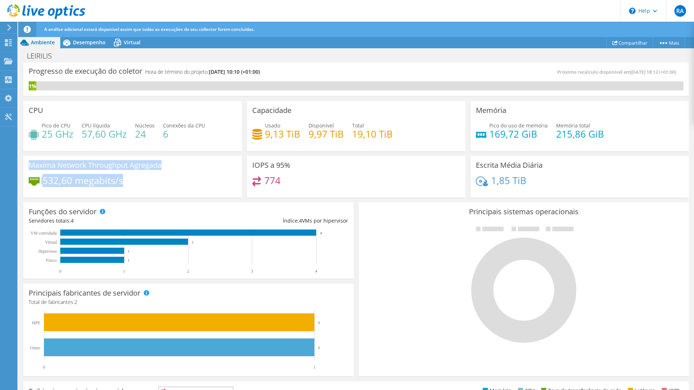
drag, startPoint x: 124, startPoint y: 180, endPoint x: 28, endPoint y: 164, distance: 97.9
click at [28, 164] on div "Maxima Network Throughput Agregada 532,60 megabits/s" at bounding box center [132, 177] width 218 height 42
drag, startPoint x: 28, startPoint y: 164, endPoint x: 13, endPoint y: 177, distance: 19.8
drag, startPoint x: 126, startPoint y: 182, endPoint x: 17, endPoint y: 161, distance: 111.1
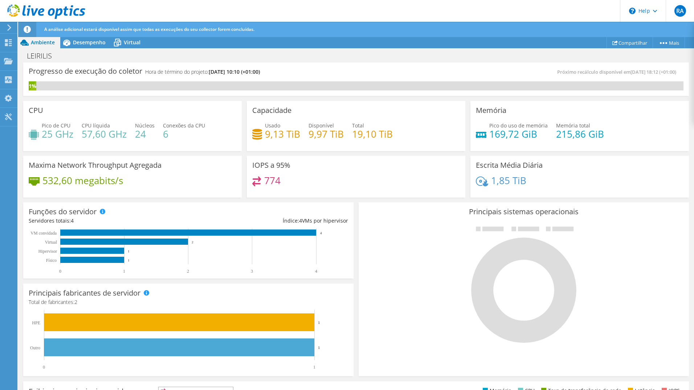
click at [17, 161] on div "RA Usuário Final ruben alexandre ruben.alexandre@hlink.pt HLink Redes e Softwar…" at bounding box center [347, 202] width 694 height 405
click at [345, 171] on div "IOPS a 95% 774" at bounding box center [356, 177] width 218 height 42
drag, startPoint x: 537, startPoint y: 118, endPoint x: 601, endPoint y: 136, distance: 66.4
click at [601, 136] on div "Memória Pico do uso de memória 169,72 GiB Memória total 215,86 GiB" at bounding box center [579, 126] width 218 height 50
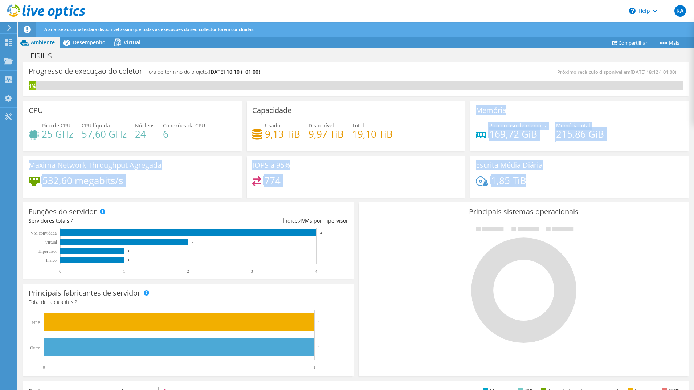
drag, startPoint x: 601, startPoint y: 136, endPoint x: 471, endPoint y: 110, distance: 132.6
click at [471, 110] on div "CPU Pico de CPU 25 GHz CPU líquida 57,60 GHz Núcleos 24 Conexões da CPU 6 Capac…" at bounding box center [356, 149] width 670 height 102
drag, startPoint x: 471, startPoint y: 110, endPoint x: 548, endPoint y: 174, distance: 100.2
click at [550, 176] on div "Escrita Média Diária 1,85 TiB" at bounding box center [579, 177] width 218 height 42
drag, startPoint x: 469, startPoint y: 108, endPoint x: 548, endPoint y: 182, distance: 107.5
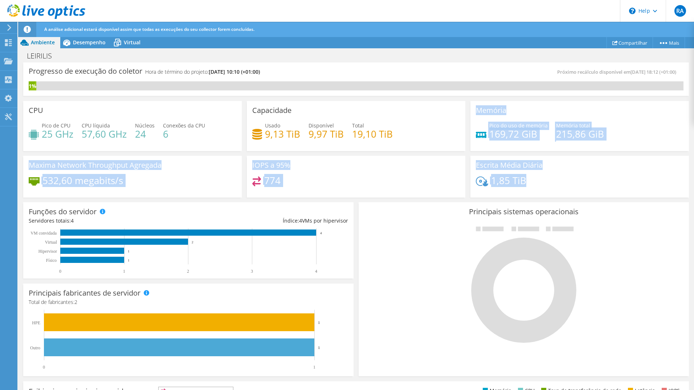
click at [548, 182] on div "CPU Pico de CPU 25 GHz CPU líquida 57,60 GHz Núcleos 24 Conexões da CPU 6 Capac…" at bounding box center [356, 149] width 670 height 102
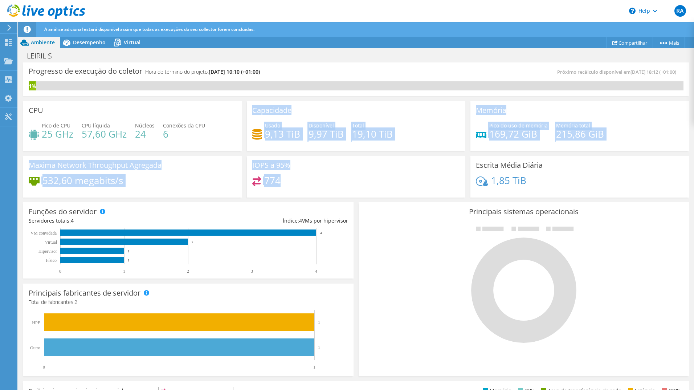
drag, startPoint x: 255, startPoint y: 113, endPoint x: 292, endPoint y: 181, distance: 77.4
click at [294, 183] on div "CPU Pico de CPU 25 GHz CPU líquida 57,60 GHz Núcleos 24 Conexões da CPU 6 Capac…" at bounding box center [356, 149] width 670 height 102
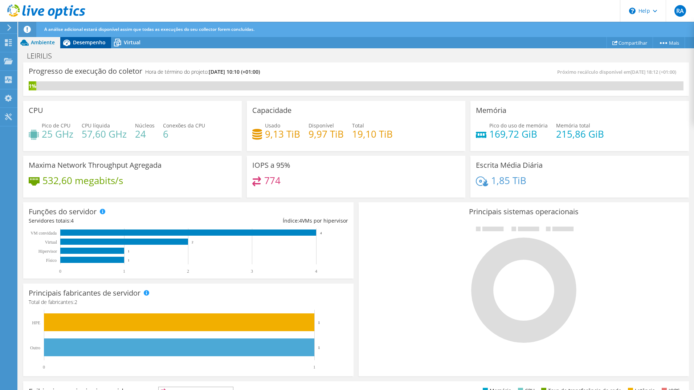
click at [78, 41] on span "Desempenho" at bounding box center [89, 42] width 33 height 7
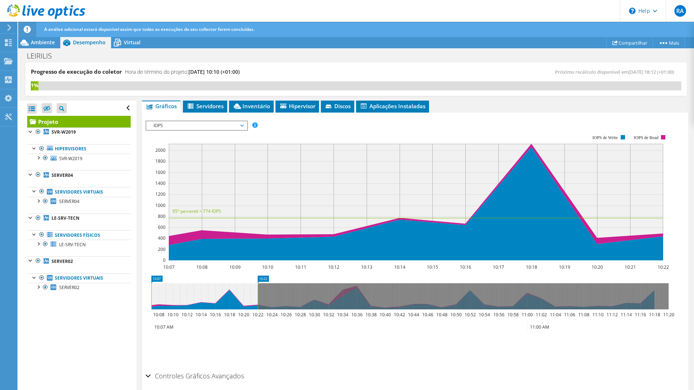
scroll to position [157, 0]
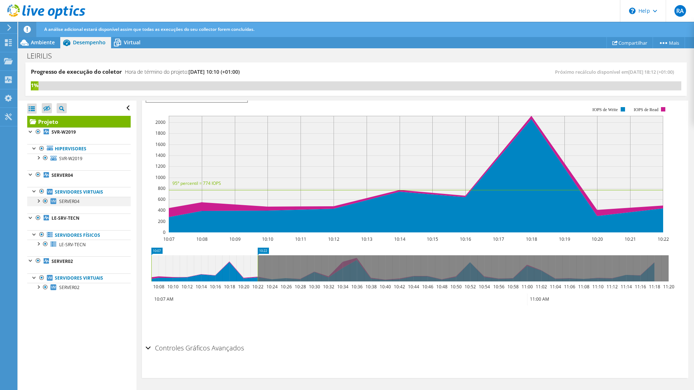
click at [38, 200] on div at bounding box center [37, 200] width 7 height 7
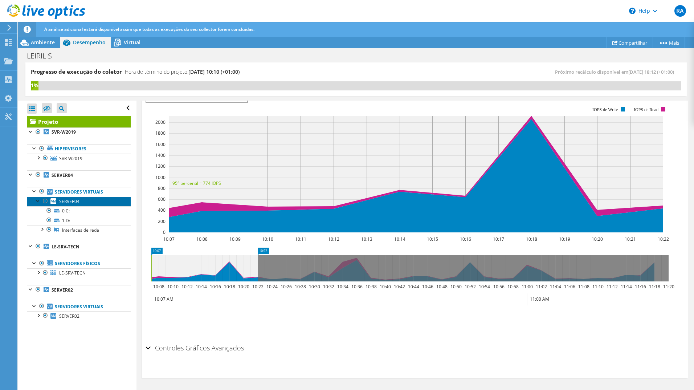
click at [72, 201] on span "SERVER04" at bounding box center [69, 201] width 20 height 6
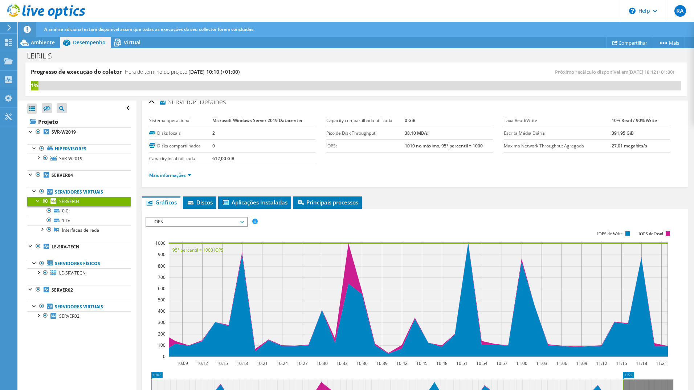
scroll to position [0, 0]
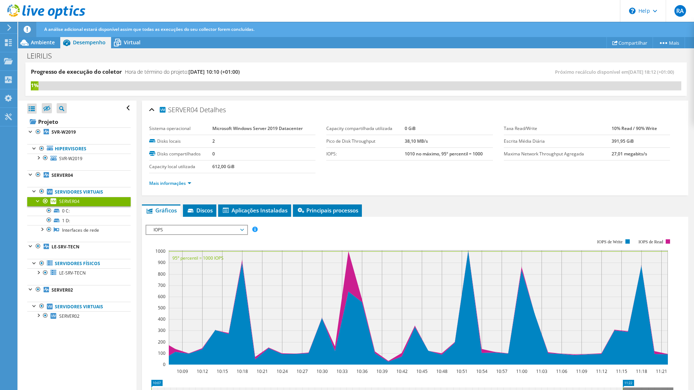
click at [204, 227] on span "IOPS" at bounding box center [196, 229] width 93 height 9
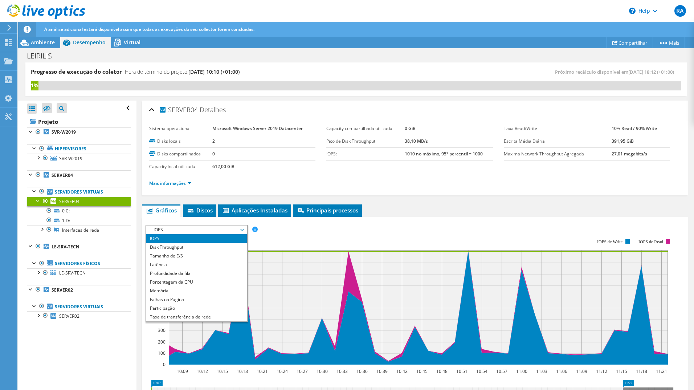
click at [205, 228] on span "IOPS" at bounding box center [196, 229] width 93 height 9
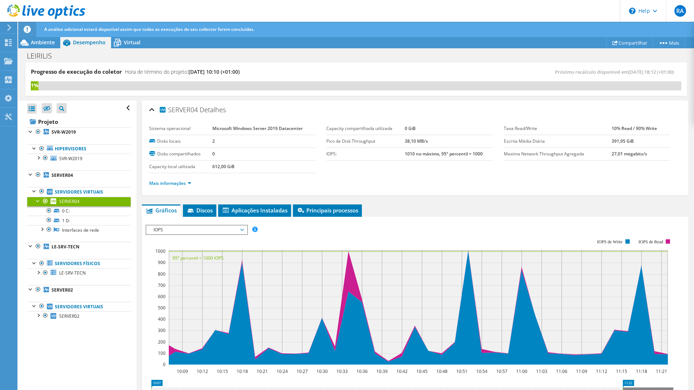
click at [215, 232] on span "IOPS" at bounding box center [196, 229] width 93 height 9
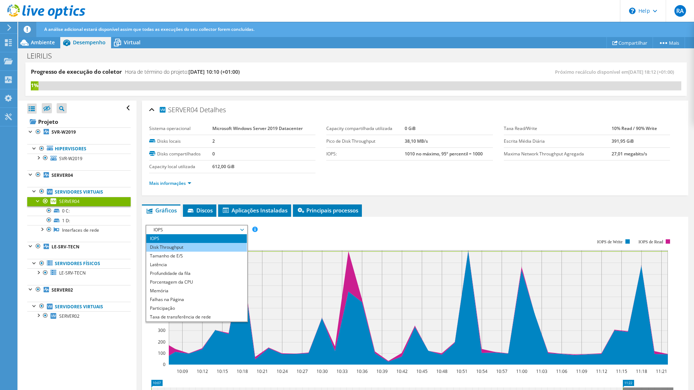
click at [189, 247] on li "Disk Throughput" at bounding box center [196, 247] width 101 height 9
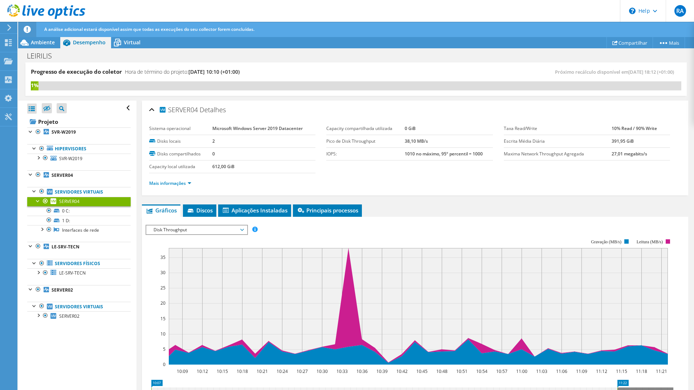
click at [221, 231] on span "Disk Throughput" at bounding box center [196, 229] width 93 height 9
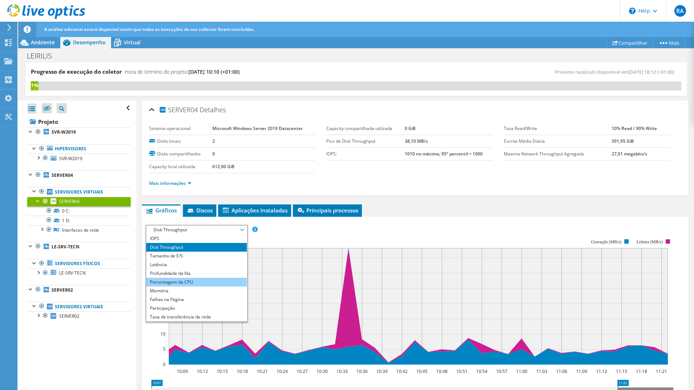
click at [182, 281] on li "Porcentagem da CPU" at bounding box center [196, 282] width 101 height 9
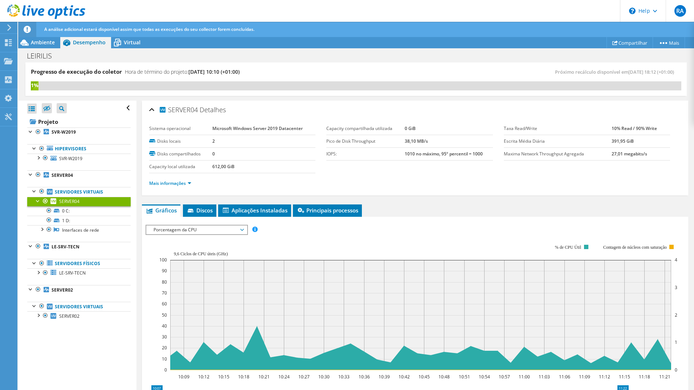
click at [196, 229] on span "Porcentagem da CPU" at bounding box center [196, 229] width 93 height 9
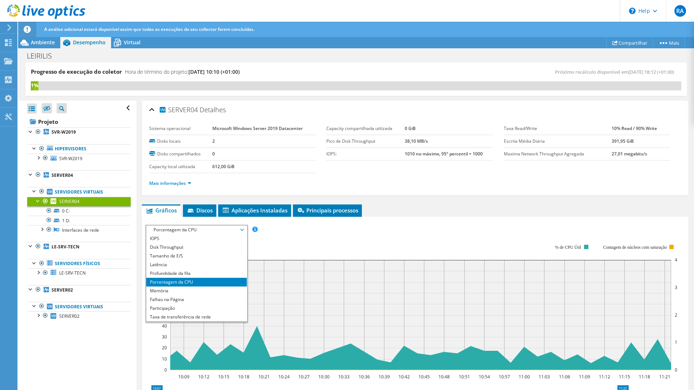
click at [184, 230] on span "Porcentagem da CPU" at bounding box center [196, 229] width 93 height 9
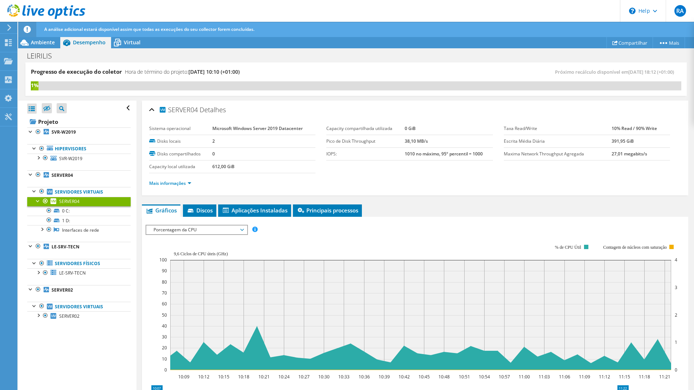
drag, startPoint x: 348, startPoint y: 240, endPoint x: 370, endPoint y: 241, distance: 22.1
click at [353, 240] on rect at bounding box center [418, 306] width 518 height 145
click at [243, 207] on span "Aplicações Instaladas" at bounding box center [255, 209] width 66 height 7
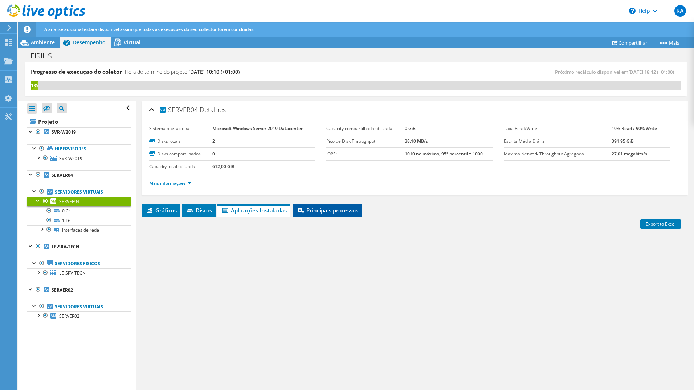
click at [323, 211] on span "Principais processos" at bounding box center [327, 209] width 62 height 7
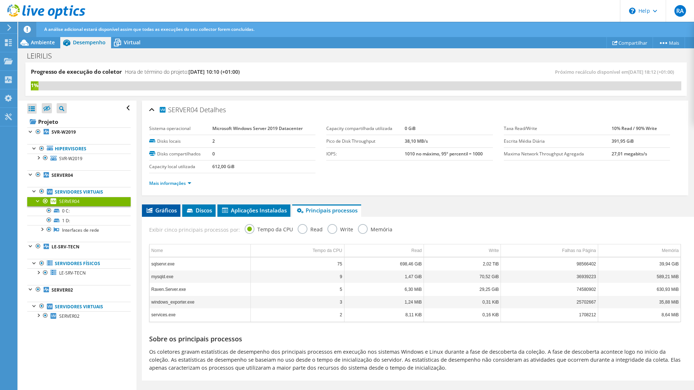
click at [163, 207] on span "Gráficos" at bounding box center [160, 209] width 31 height 7
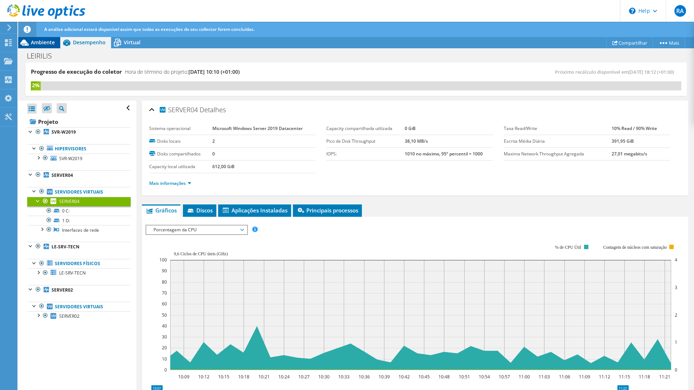
click at [37, 44] on span "Ambiente" at bounding box center [43, 42] width 24 height 7
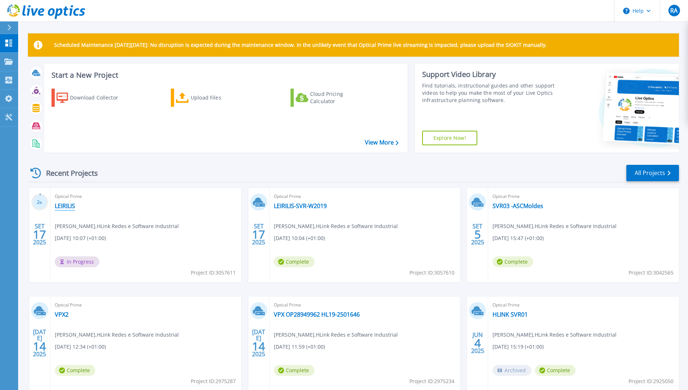
click at [63, 204] on link "LEIRILIS" at bounding box center [65, 205] width 20 height 7
